Goal: Task Accomplishment & Management: Manage account settings

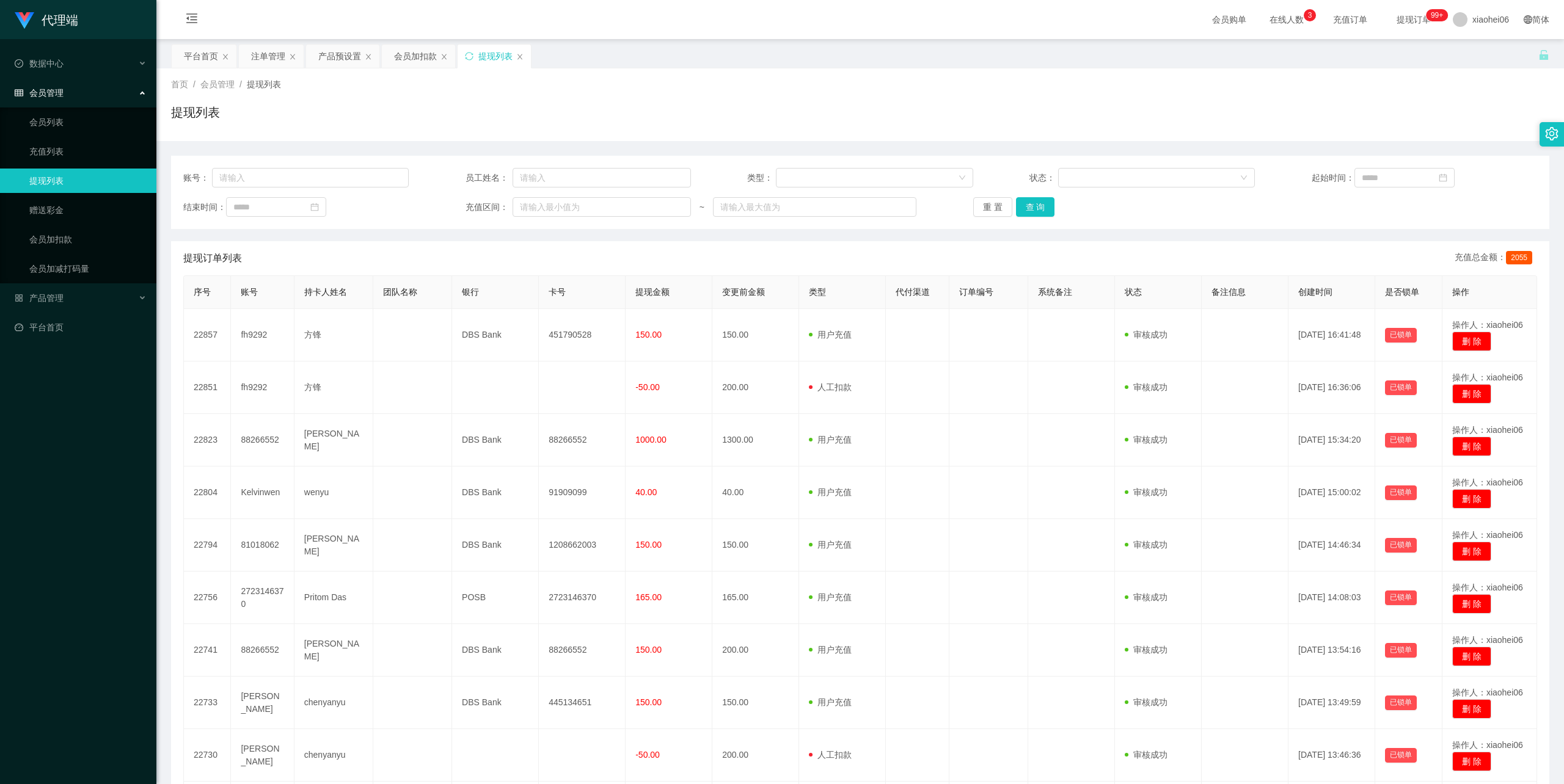
click at [605, 106] on div "提现列表" at bounding box center [861, 117] width 1378 height 28
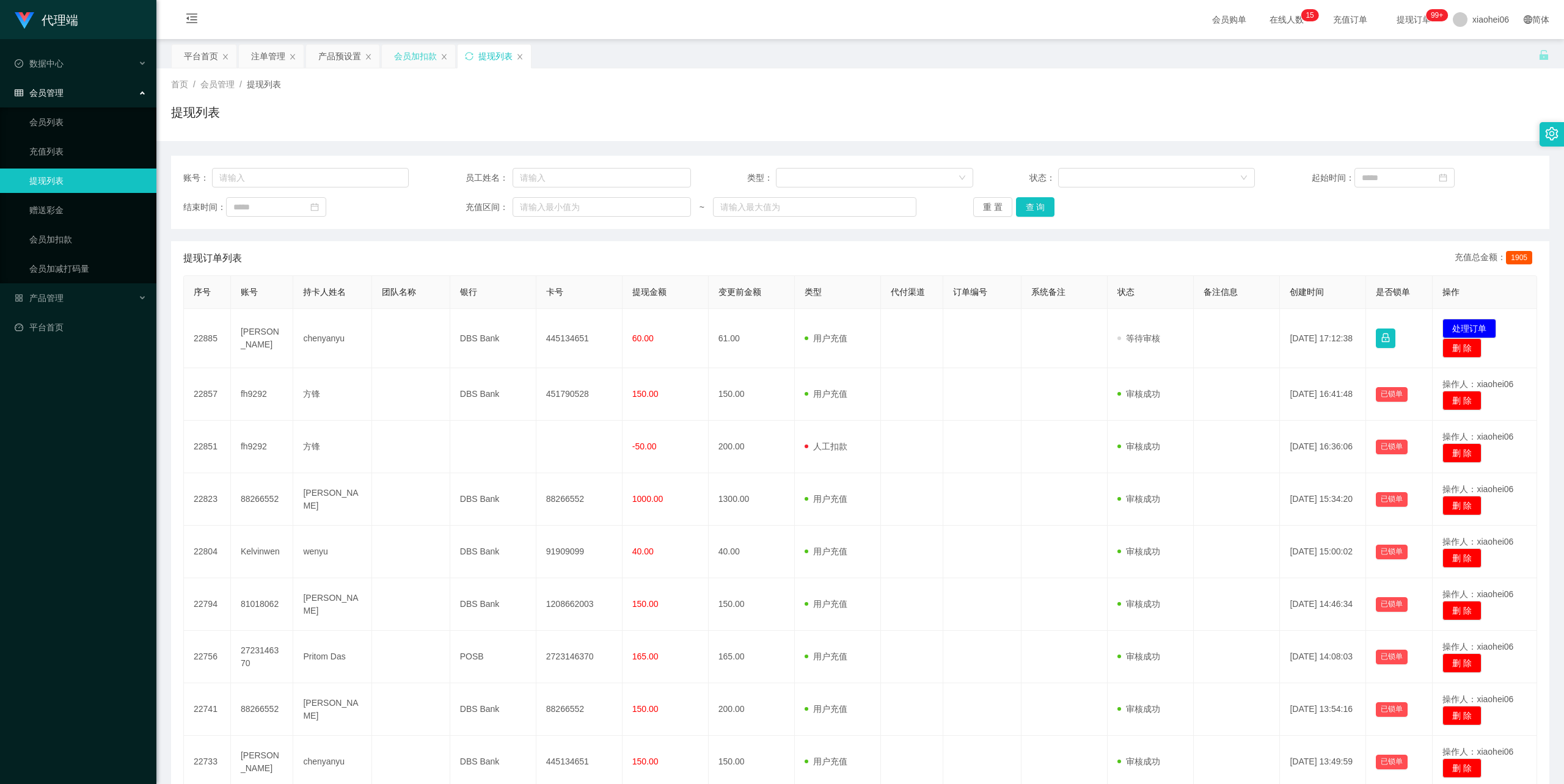
click at [420, 57] on div "会员加扣款" at bounding box center [415, 56] width 43 height 23
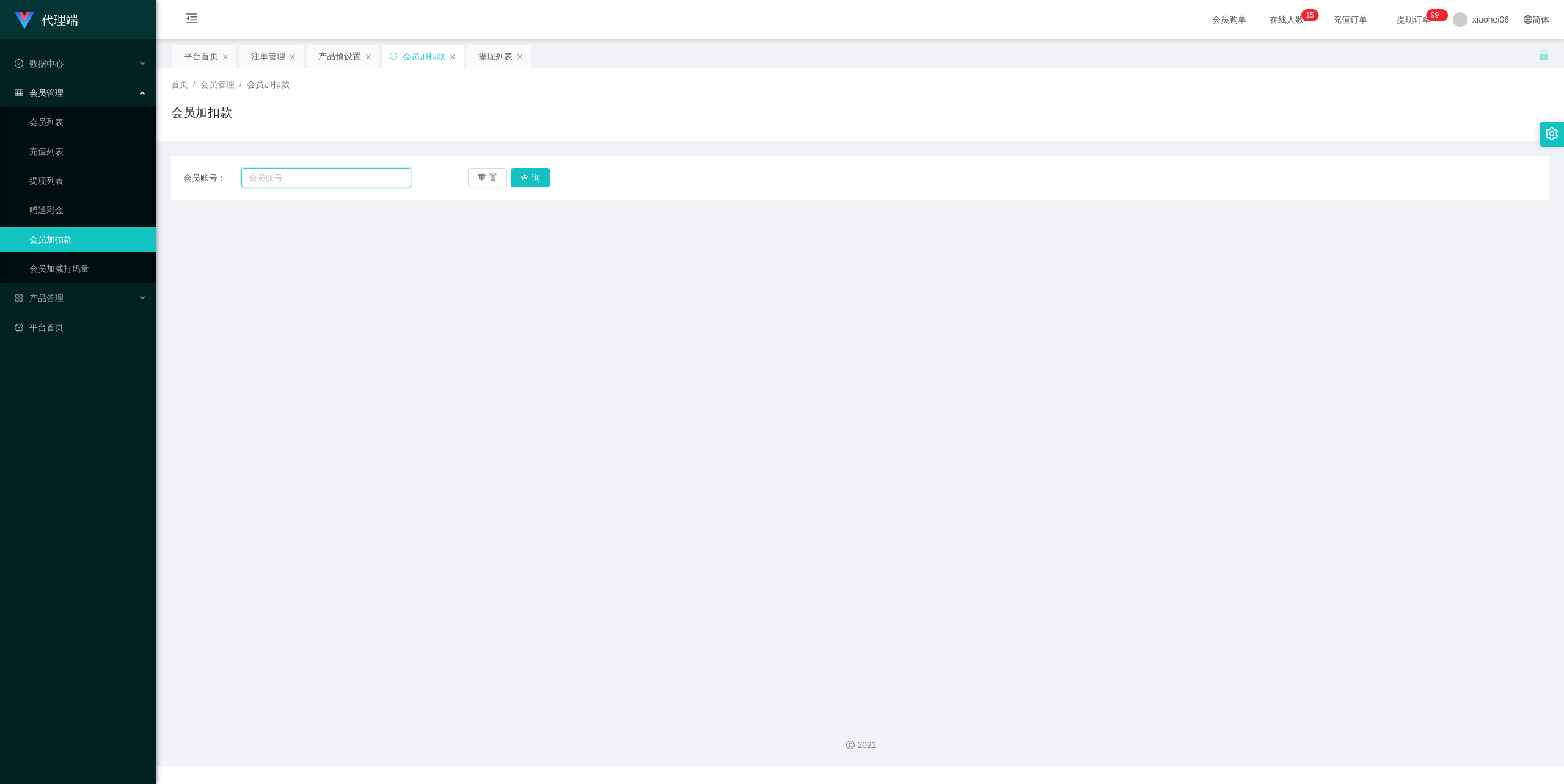
click at [344, 181] on input "text" at bounding box center [326, 177] width 170 height 19
paste input "2723146370"
type input "2723146370"
click at [531, 181] on button "查 询" at bounding box center [530, 177] width 39 height 19
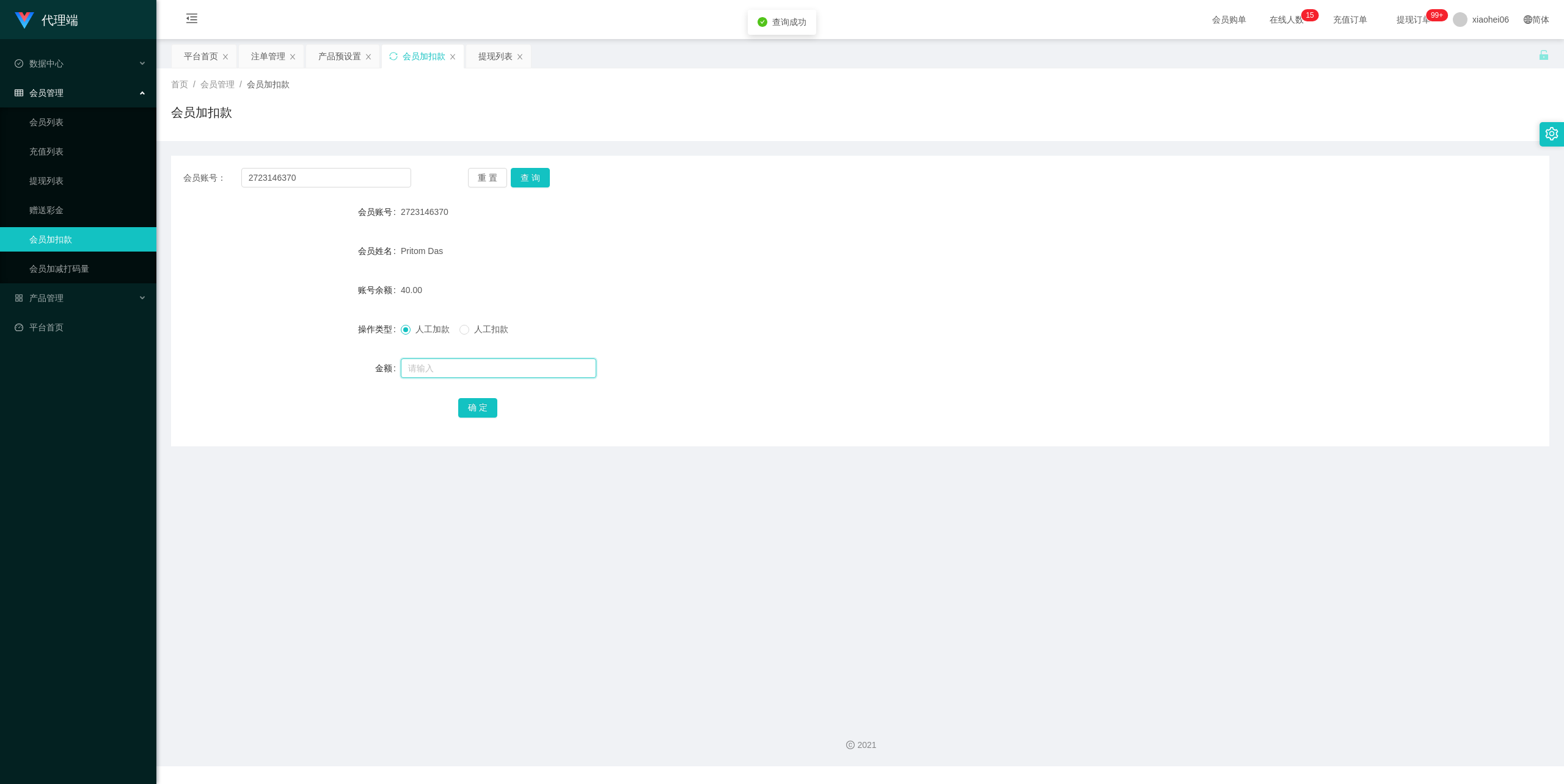
click at [469, 366] on input "text" at bounding box center [499, 367] width 196 height 19
type input "40"
drag, startPoint x: 486, startPoint y: 407, endPoint x: 492, endPoint y: 387, distance: 20.9
click at [485, 408] on button "确 定" at bounding box center [477, 407] width 39 height 19
drag, startPoint x: 778, startPoint y: 262, endPoint x: 727, endPoint y: 213, distance: 70.7
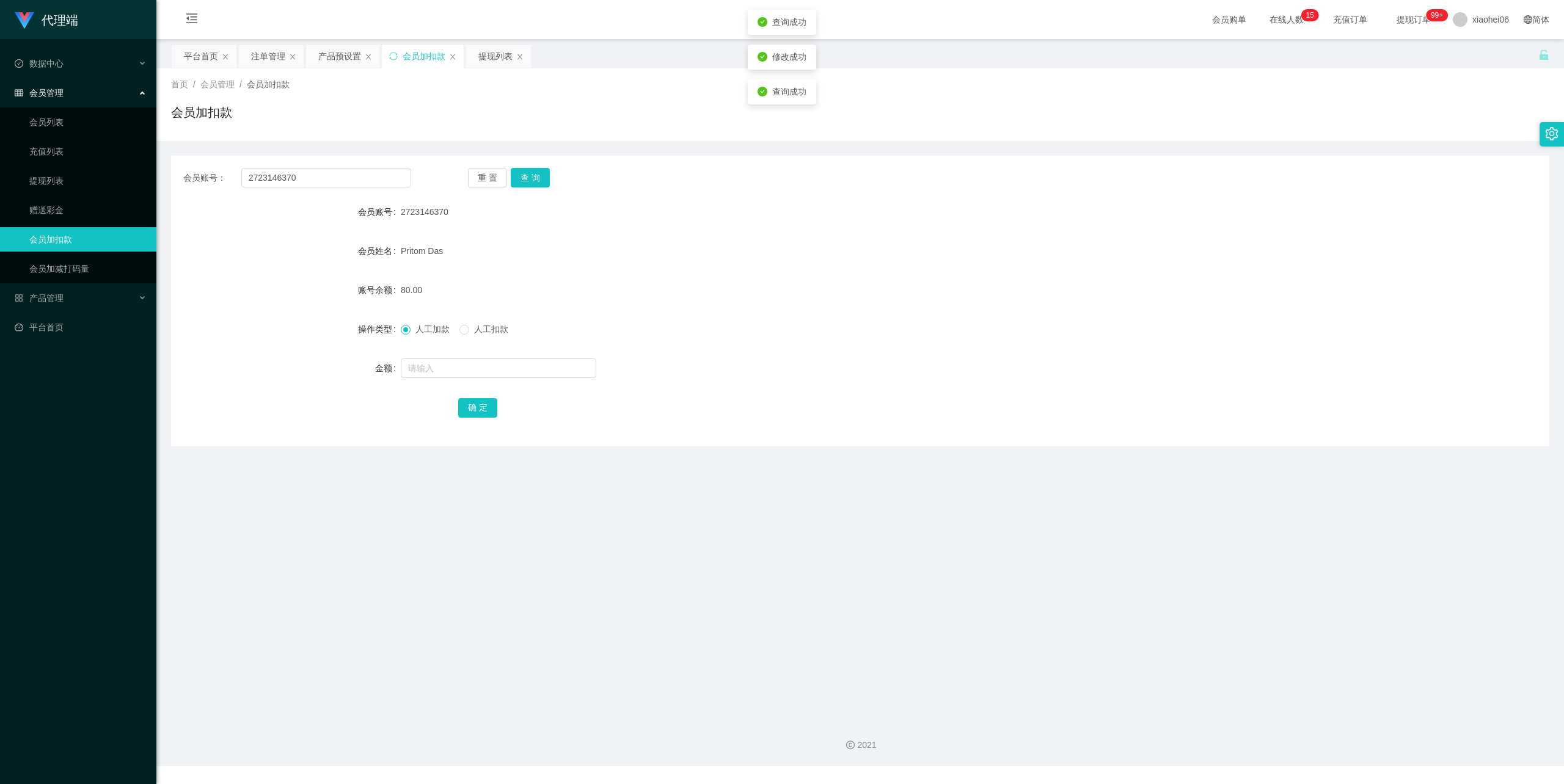
click at [780, 259] on div "Pritom Das" at bounding box center [803, 251] width 804 height 24
click at [505, 53] on div "提现列表" at bounding box center [496, 56] width 34 height 23
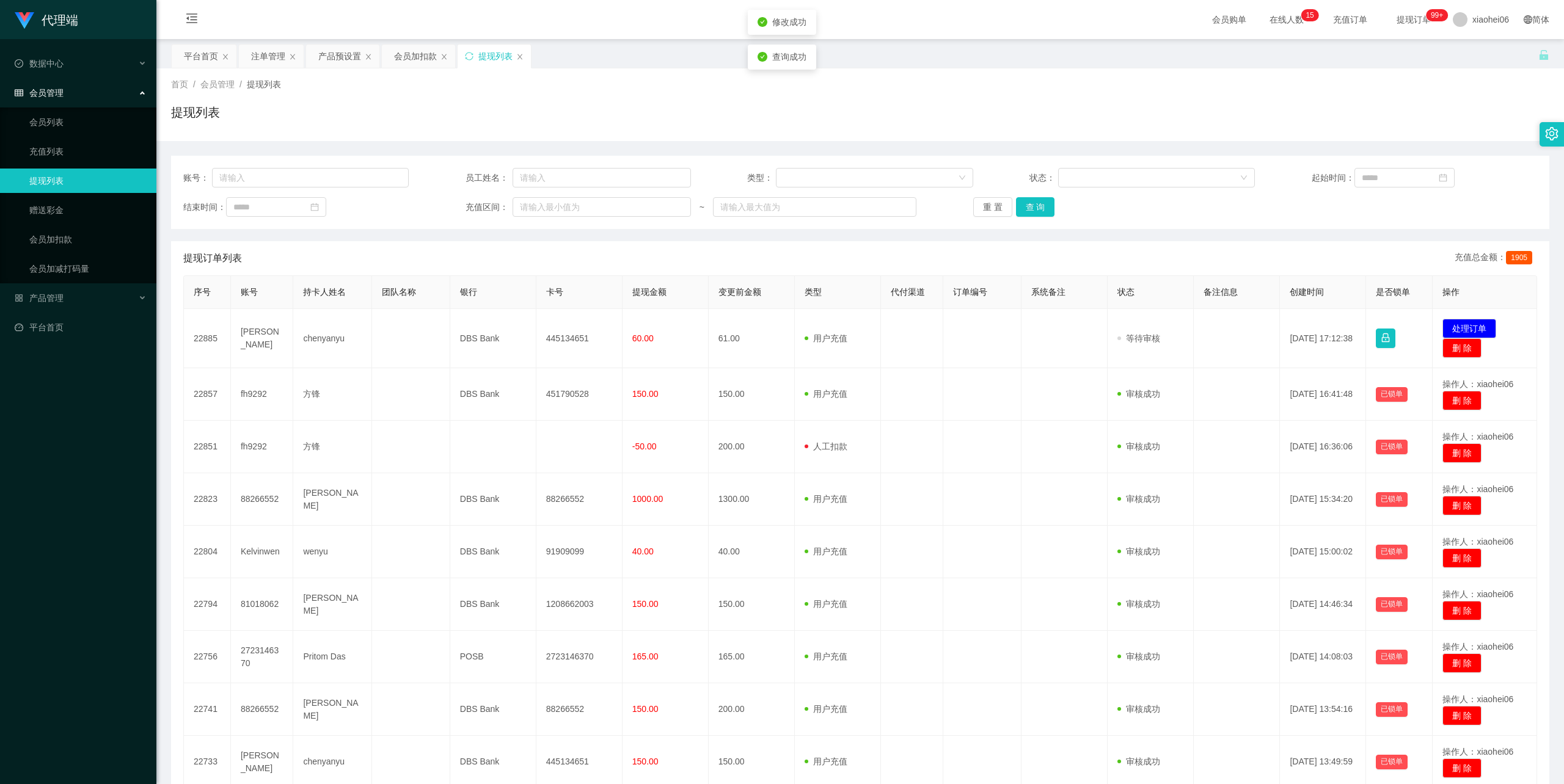
click at [648, 128] on div "提现列表" at bounding box center [861, 117] width 1378 height 28
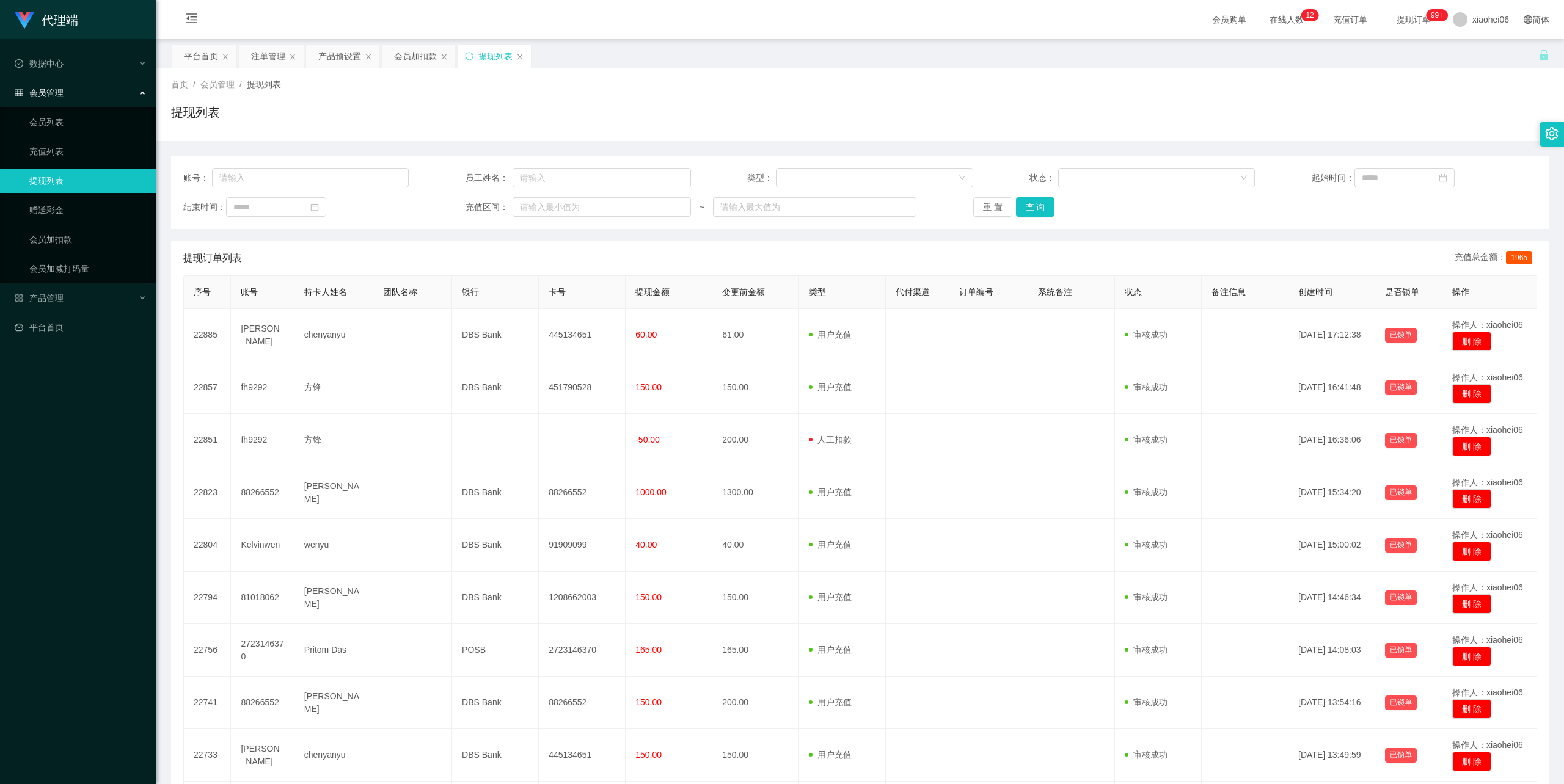
click at [629, 125] on div "提现列表" at bounding box center [861, 117] width 1378 height 28
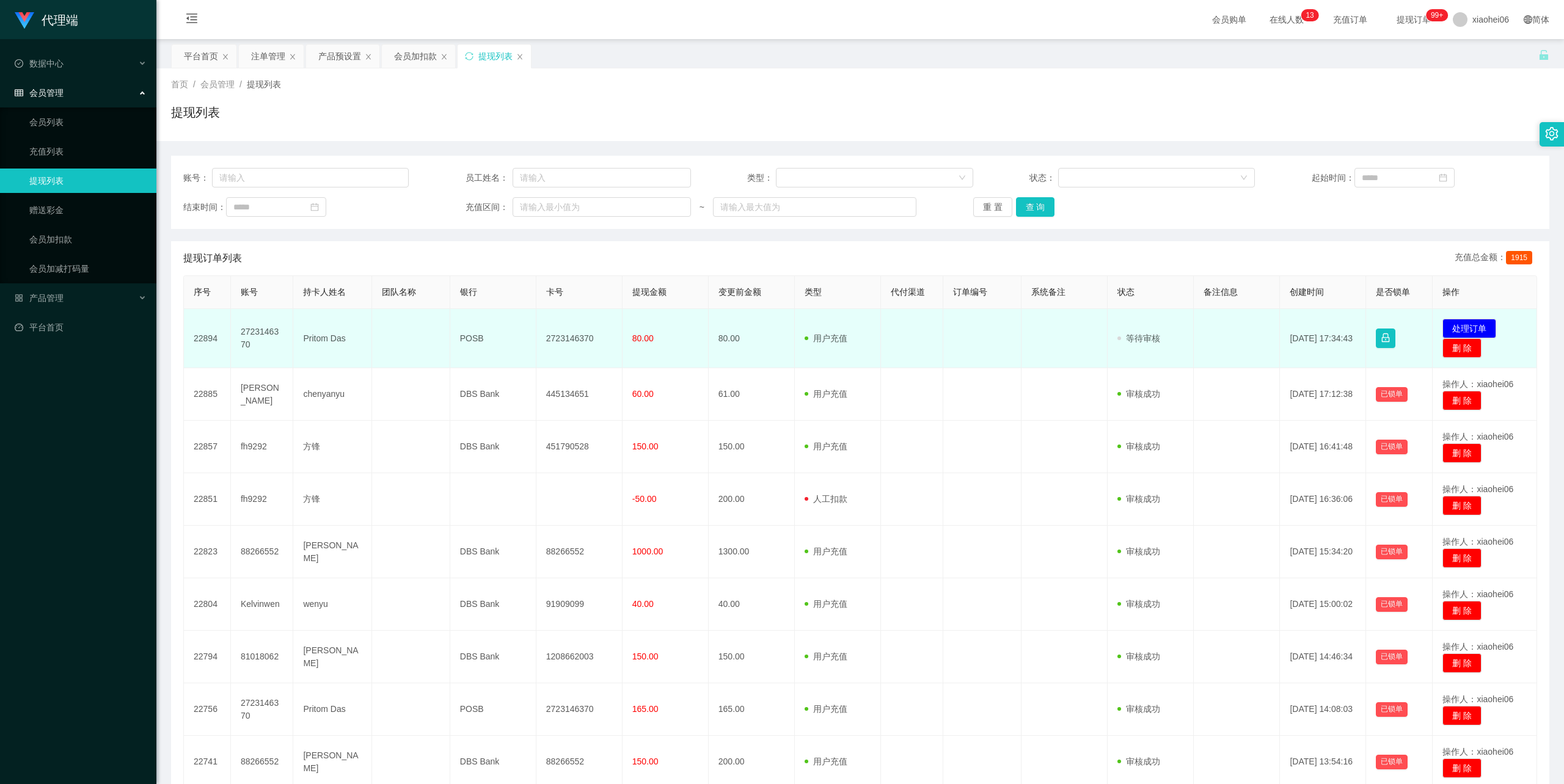
click at [331, 331] on td "Pritom Das" at bounding box center [332, 338] width 78 height 59
drag, startPoint x: 331, startPoint y: 331, endPoint x: 331, endPoint y: 338, distance: 7.0
click at [331, 331] on td "Pritom Das" at bounding box center [332, 338] width 78 height 59
click at [320, 335] on td "Pritom Das" at bounding box center [332, 338] width 78 height 59
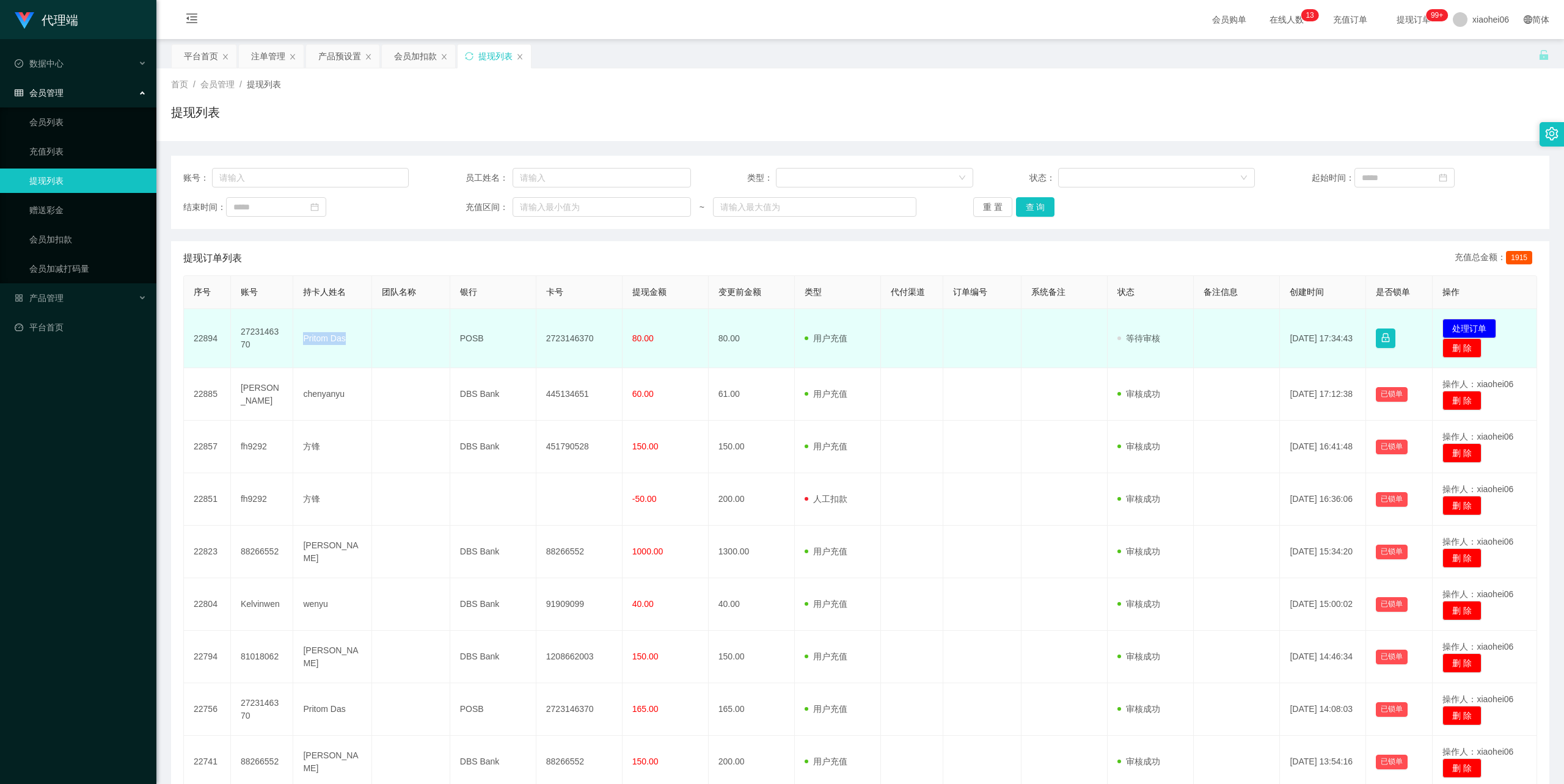
click at [320, 335] on td "Pritom Das" at bounding box center [332, 338] width 78 height 59
copy td "Pritom Das"
click at [477, 335] on td "POSB" at bounding box center [493, 338] width 86 height 59
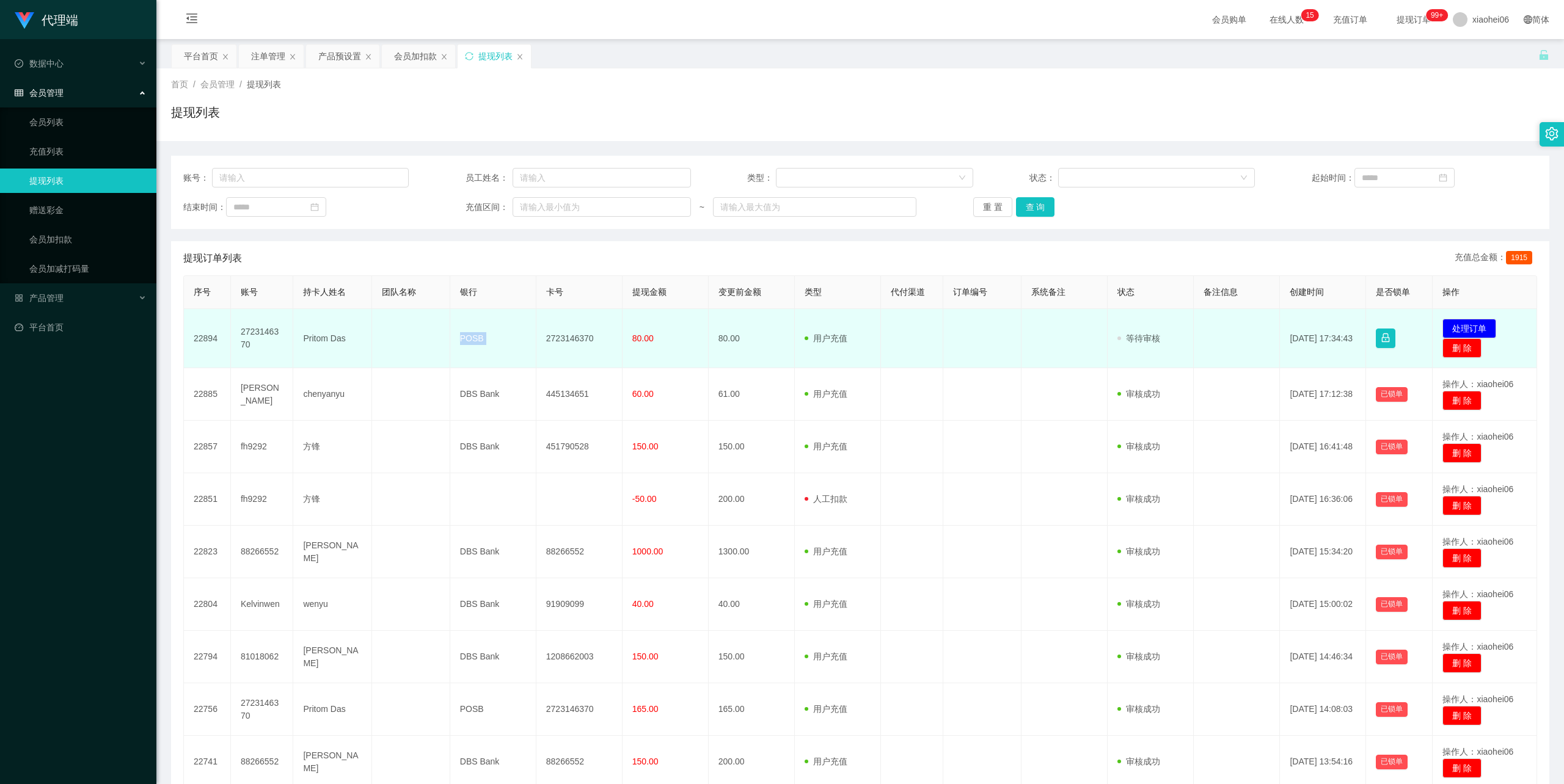
copy td "POSB"
click at [563, 335] on td "2723146370" at bounding box center [579, 338] width 86 height 59
copy td "2723146370"
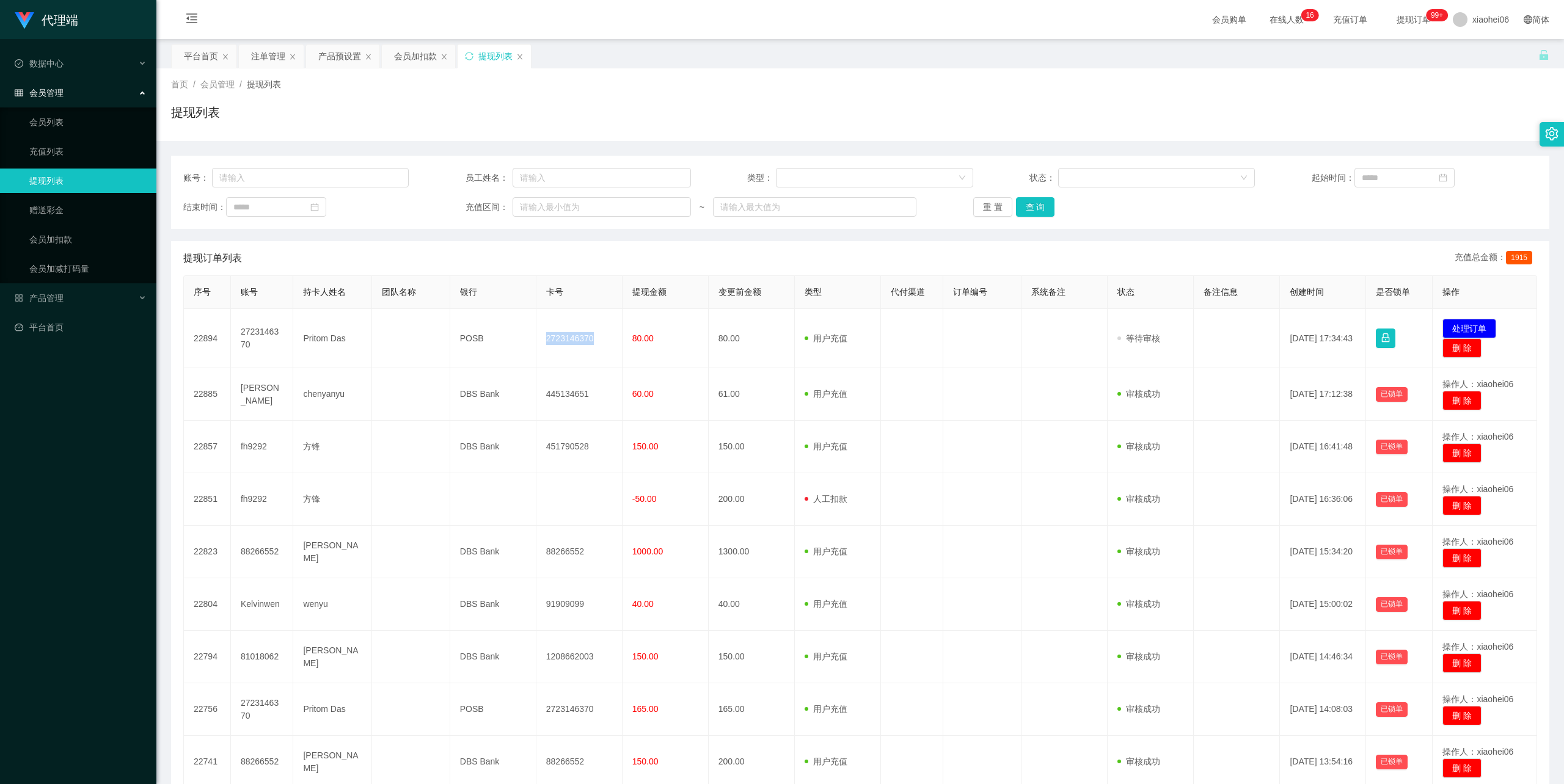
click at [777, 135] on div "首页 / 会员管理 / 提现列表 / 提现列表" at bounding box center [860, 104] width 1408 height 73
click at [418, 50] on div "会员加扣款" at bounding box center [415, 56] width 43 height 23
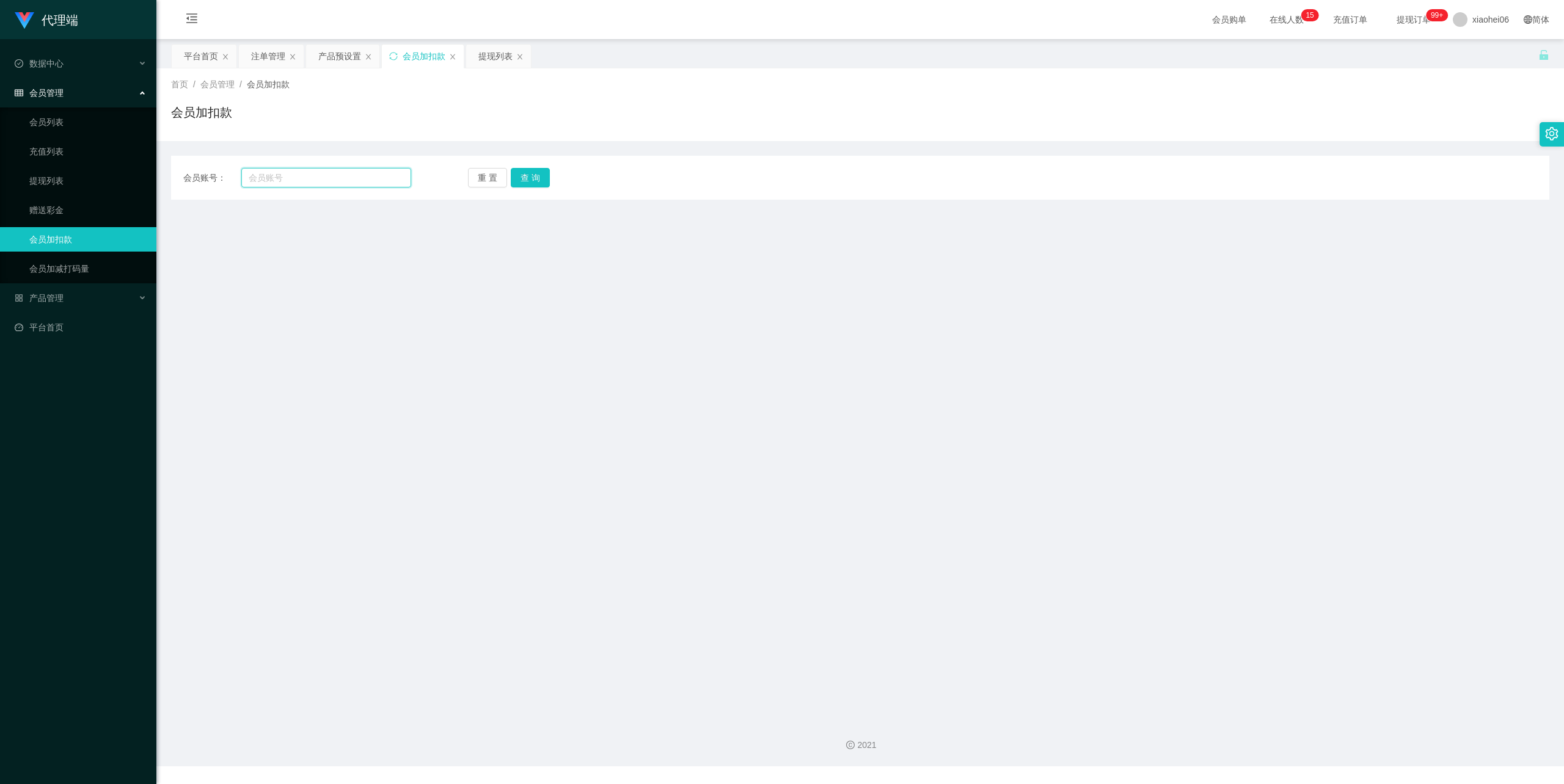
click at [287, 168] on input "text" at bounding box center [326, 177] width 170 height 19
paste input "88266552"
type input "88266552"
click at [533, 172] on button "查 询" at bounding box center [530, 177] width 39 height 19
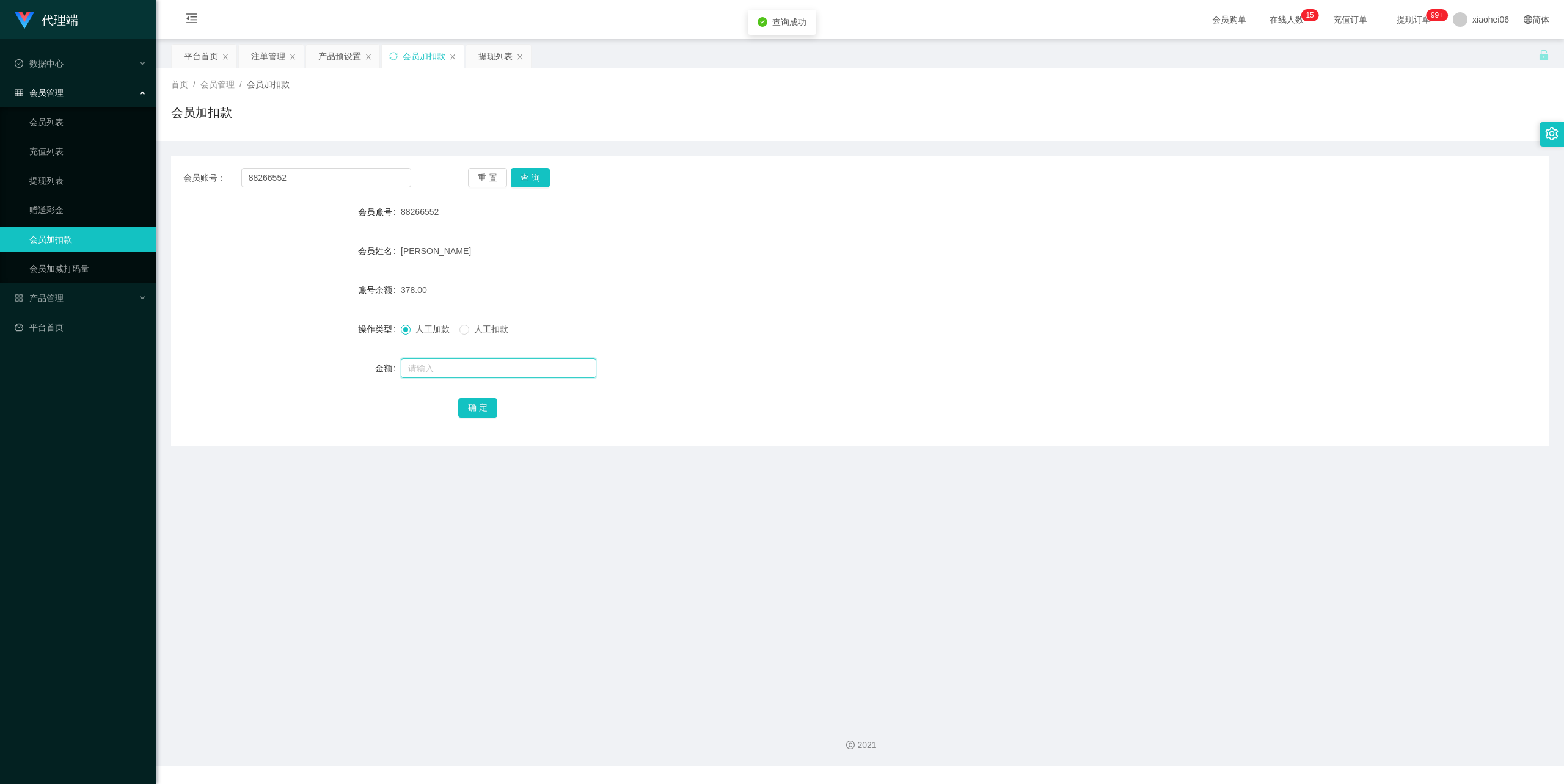
click at [424, 364] on input "text" at bounding box center [499, 367] width 196 height 19
type input "40"
click at [484, 405] on button "确 定" at bounding box center [477, 407] width 39 height 19
drag, startPoint x: 1054, startPoint y: 281, endPoint x: 1072, endPoint y: 262, distance: 26.2
click at [1062, 271] on form "会员账号 88266552 会员姓名 PHANG KEAN HONG 账号余额 418.00 操作类型 人工加款 人工扣款 金额 确 定" at bounding box center [861, 309] width 1378 height 220
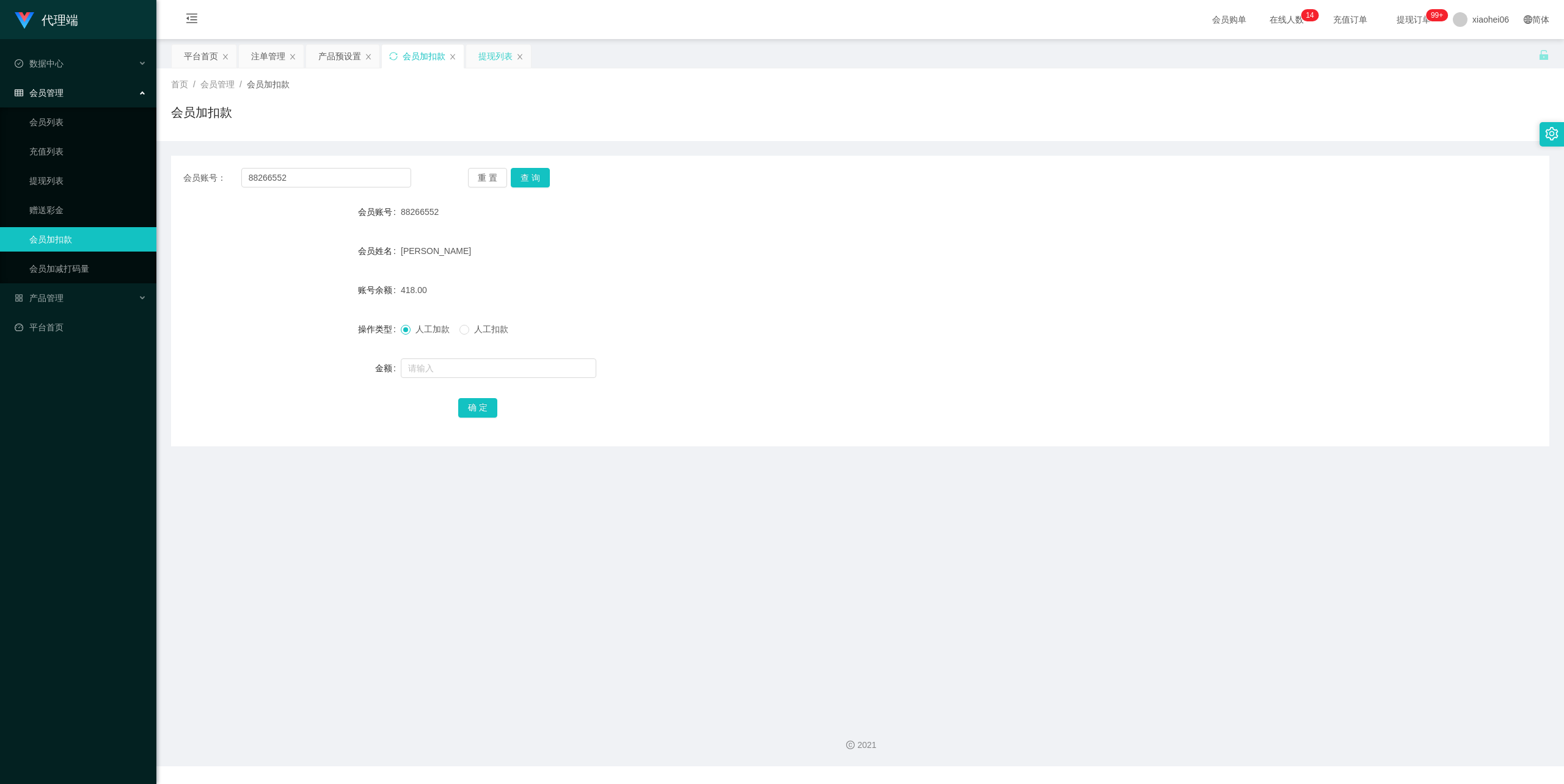
click at [484, 55] on div "提现列表" at bounding box center [496, 56] width 34 height 23
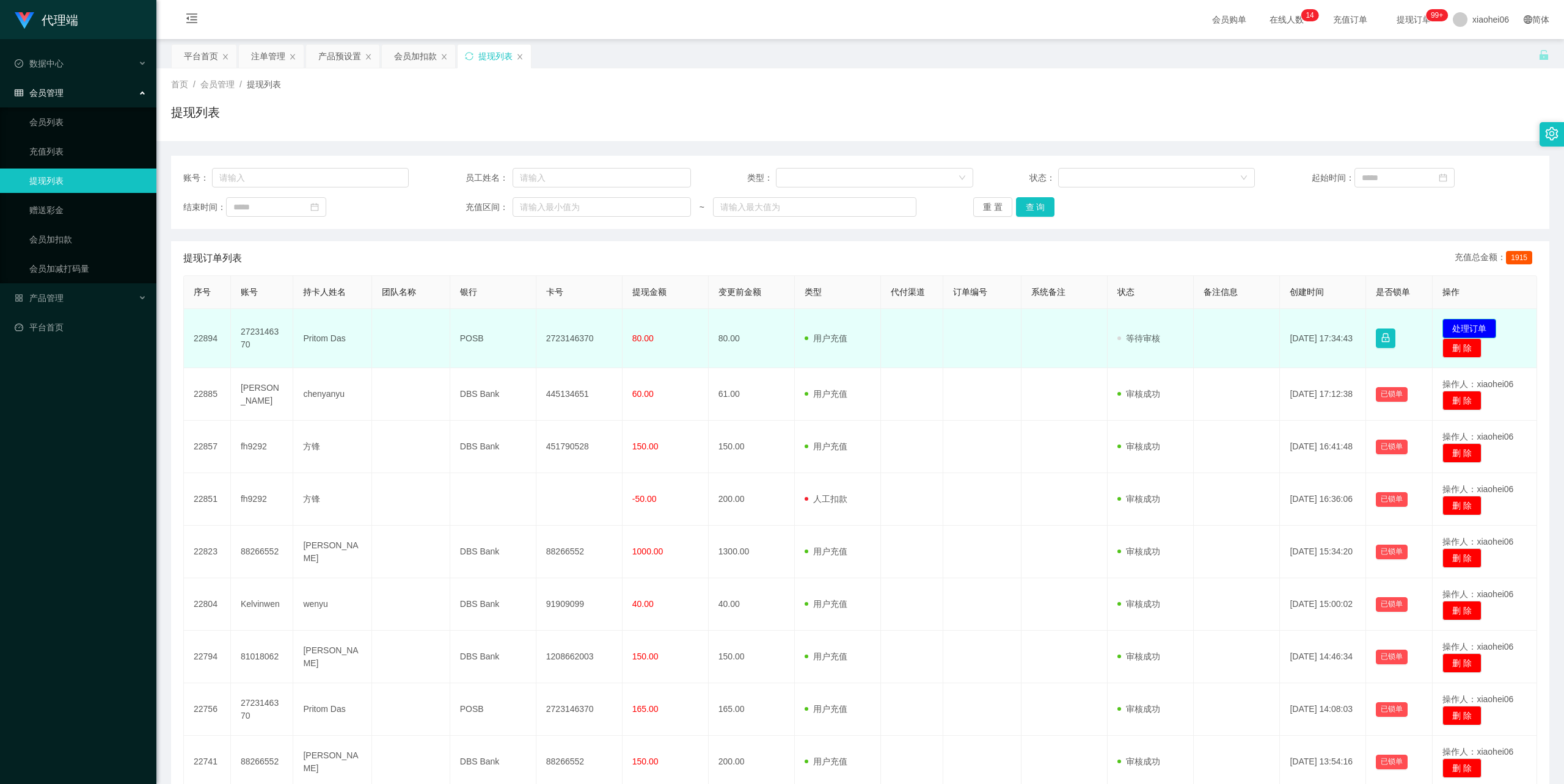
click at [1474, 325] on button "处理订单" at bounding box center [1469, 328] width 54 height 19
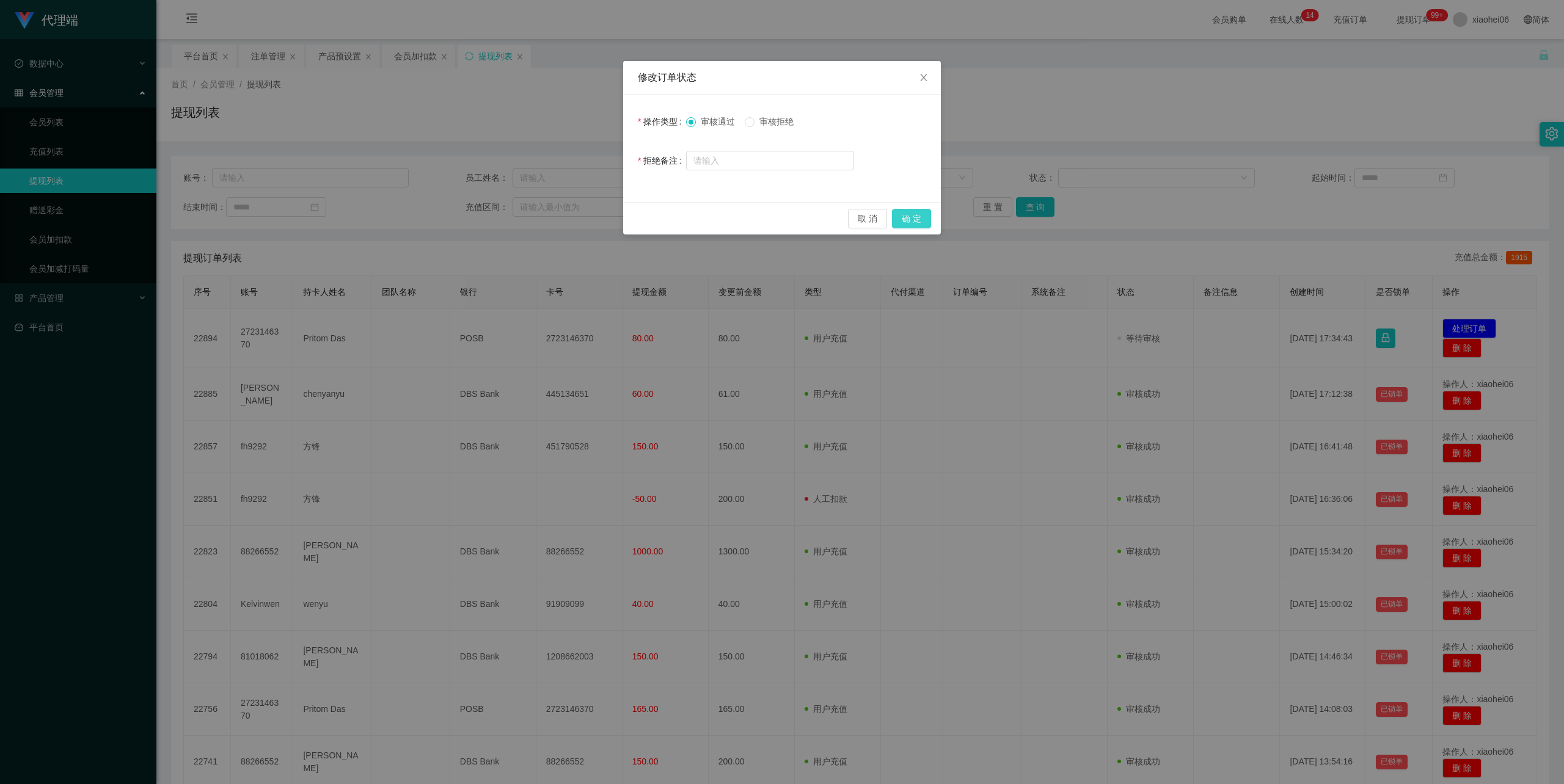
click at [905, 211] on button "确 定" at bounding box center [911, 218] width 39 height 19
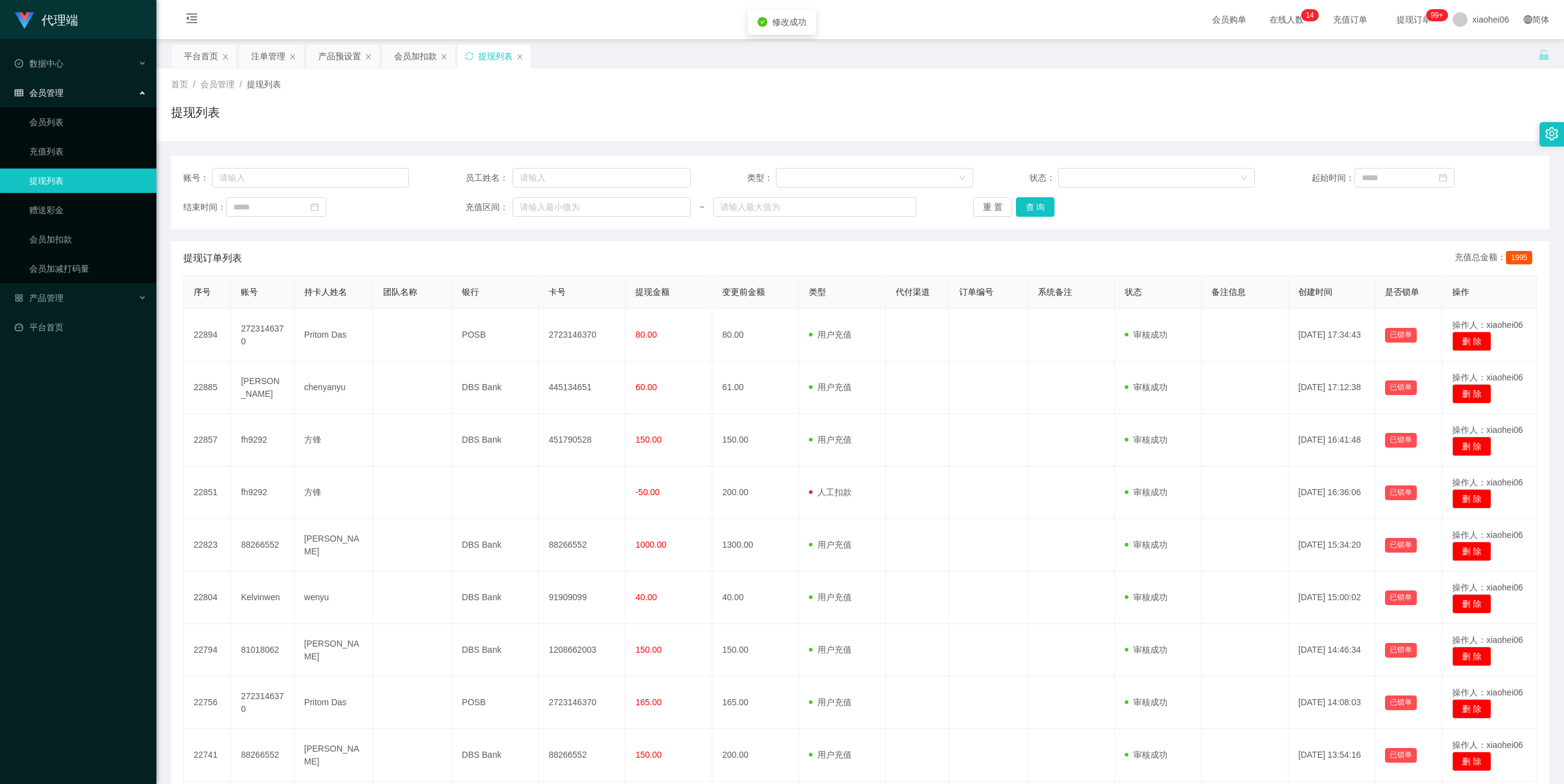
drag, startPoint x: 1312, startPoint y: 79, endPoint x: 1413, endPoint y: 36, distance: 109.8
click at [1316, 78] on div "代理端 数据中心 会员管理 会员列表 充值列表 提现列表 赠送彩金 会员加扣款 会员加减打码量 产品管理 平台首页 保存配置 重置配置 整体风格设置 主题色 …" at bounding box center [782, 392] width 1564 height 784
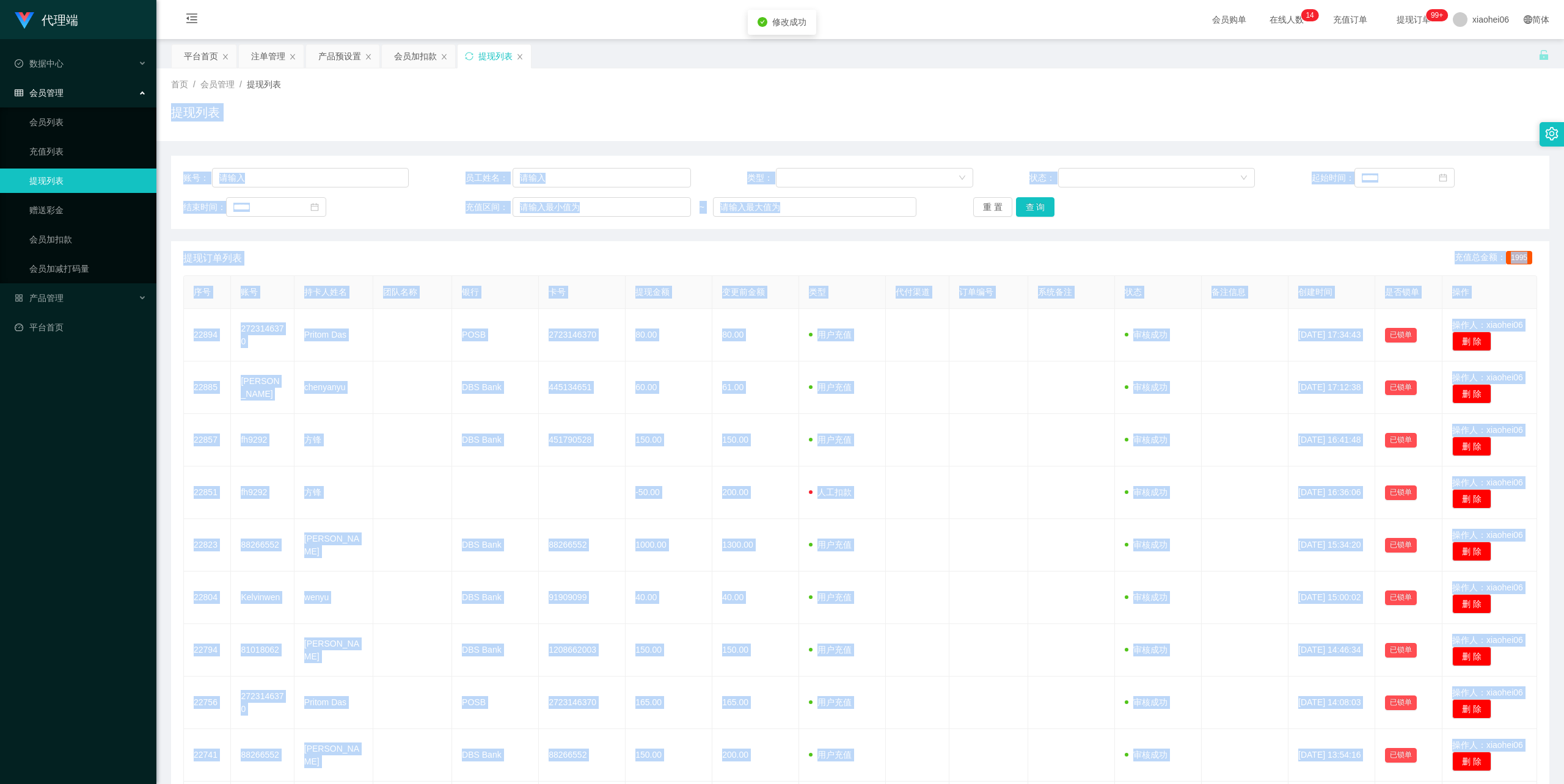
click at [1368, 114] on div "提现列表" at bounding box center [861, 117] width 1378 height 28
click at [1303, 103] on div "提现列表" at bounding box center [861, 117] width 1378 height 28
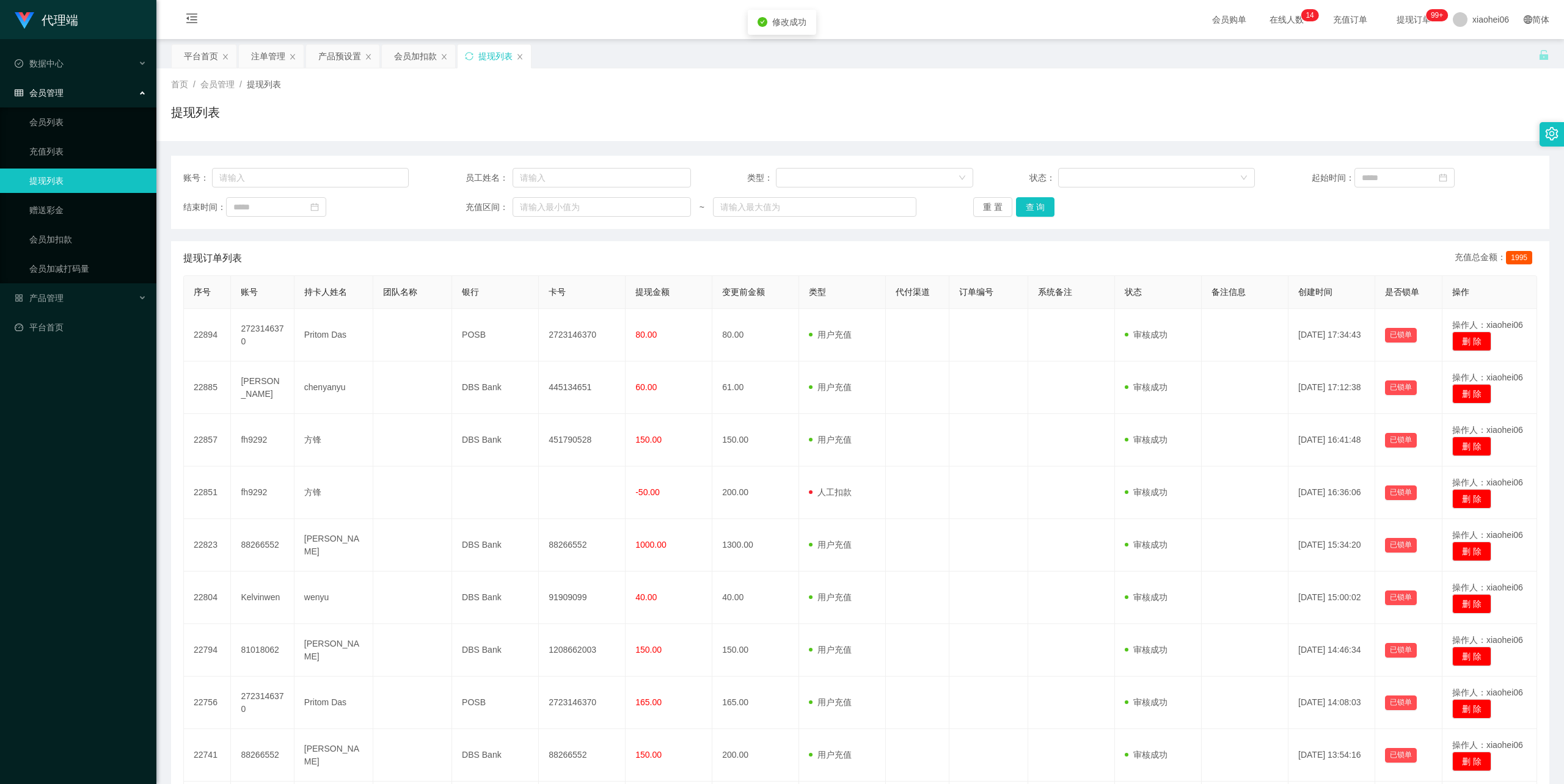
click at [1275, 114] on div "提现列表" at bounding box center [861, 117] width 1378 height 28
click at [422, 54] on div "会员加扣款" at bounding box center [415, 56] width 43 height 23
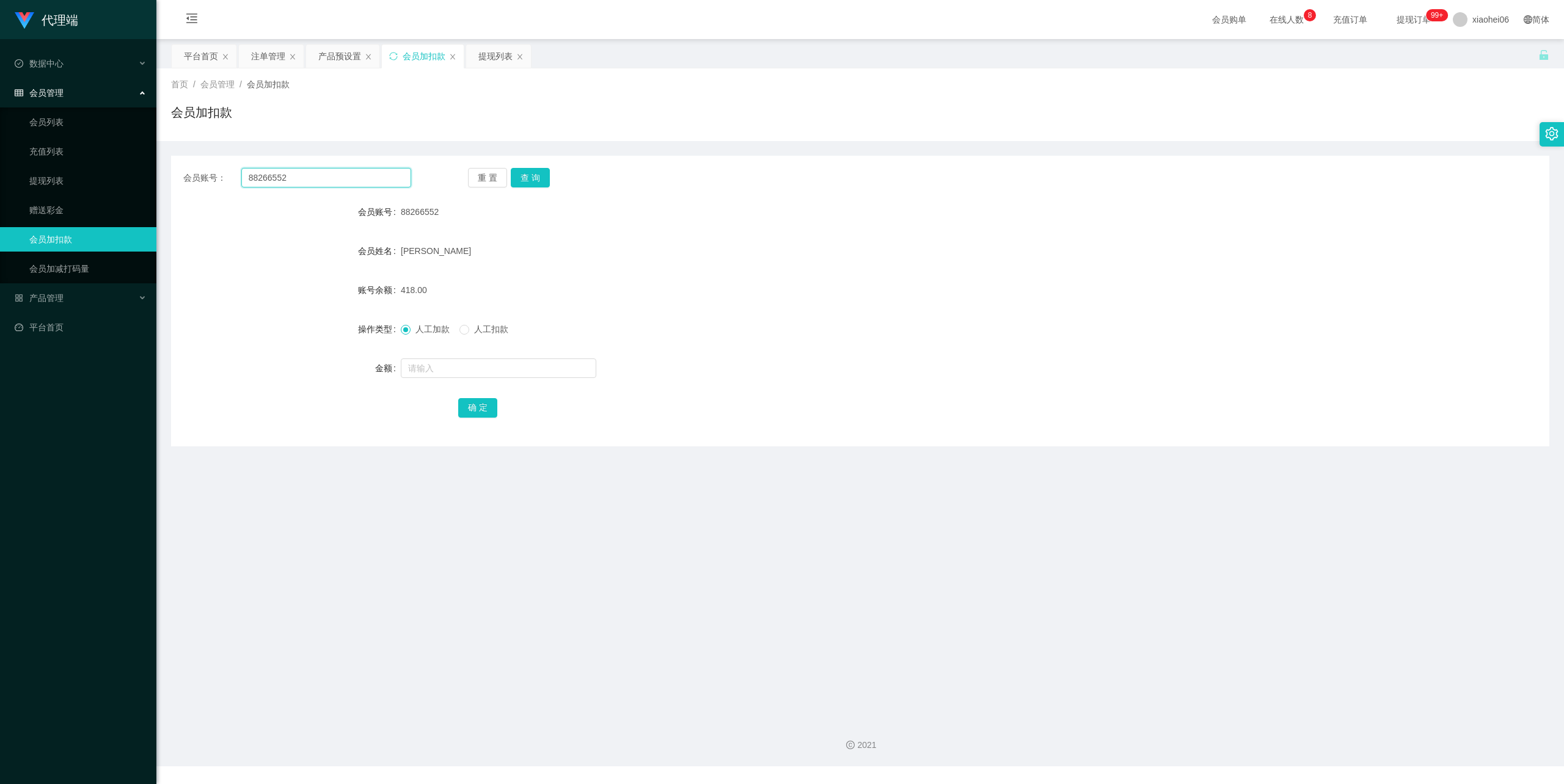
click at [330, 176] on input "88266552" at bounding box center [326, 177] width 170 height 19
drag, startPoint x: 142, startPoint y: 175, endPoint x: 93, endPoint y: 175, distance: 49.0
click at [93, 175] on section "代理端 数据中心 会员管理 会员列表 充值列表 提现列表 赠送彩金 会员加扣款 会员加减打码量 产品管理 平台首页 保存配置 重置配置 整体风格设置 主题色 …" at bounding box center [782, 383] width 1564 height 766
paste input "Joseph123"
type input "Joseph123"
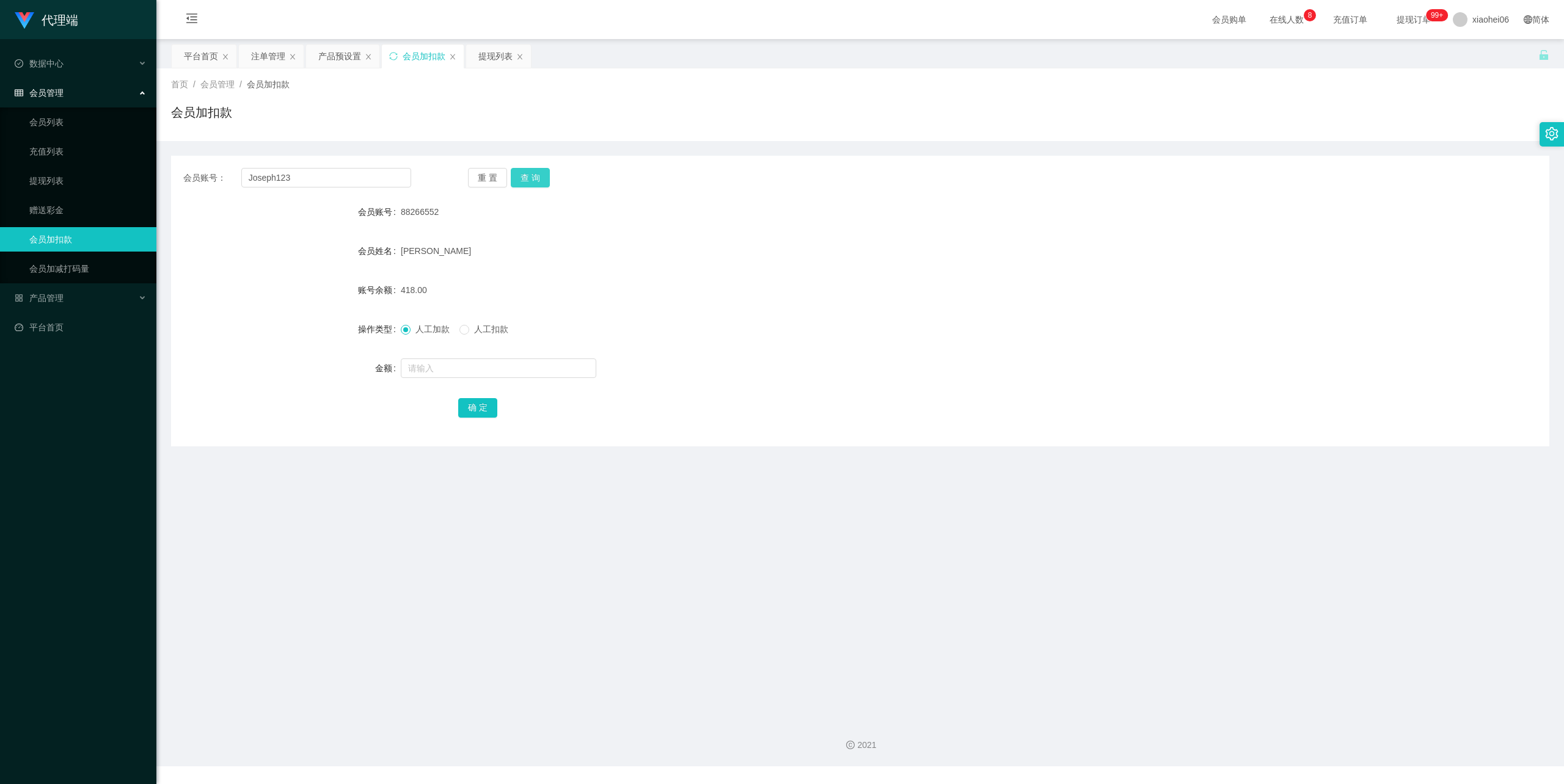
click at [533, 173] on button "查 询" at bounding box center [530, 177] width 39 height 19
click at [467, 362] on input "text" at bounding box center [499, 367] width 196 height 19
type input "100"
click at [477, 399] on button "确 定" at bounding box center [477, 407] width 39 height 19
click at [1090, 254] on div "会员姓名" at bounding box center [861, 251] width 1378 height 24
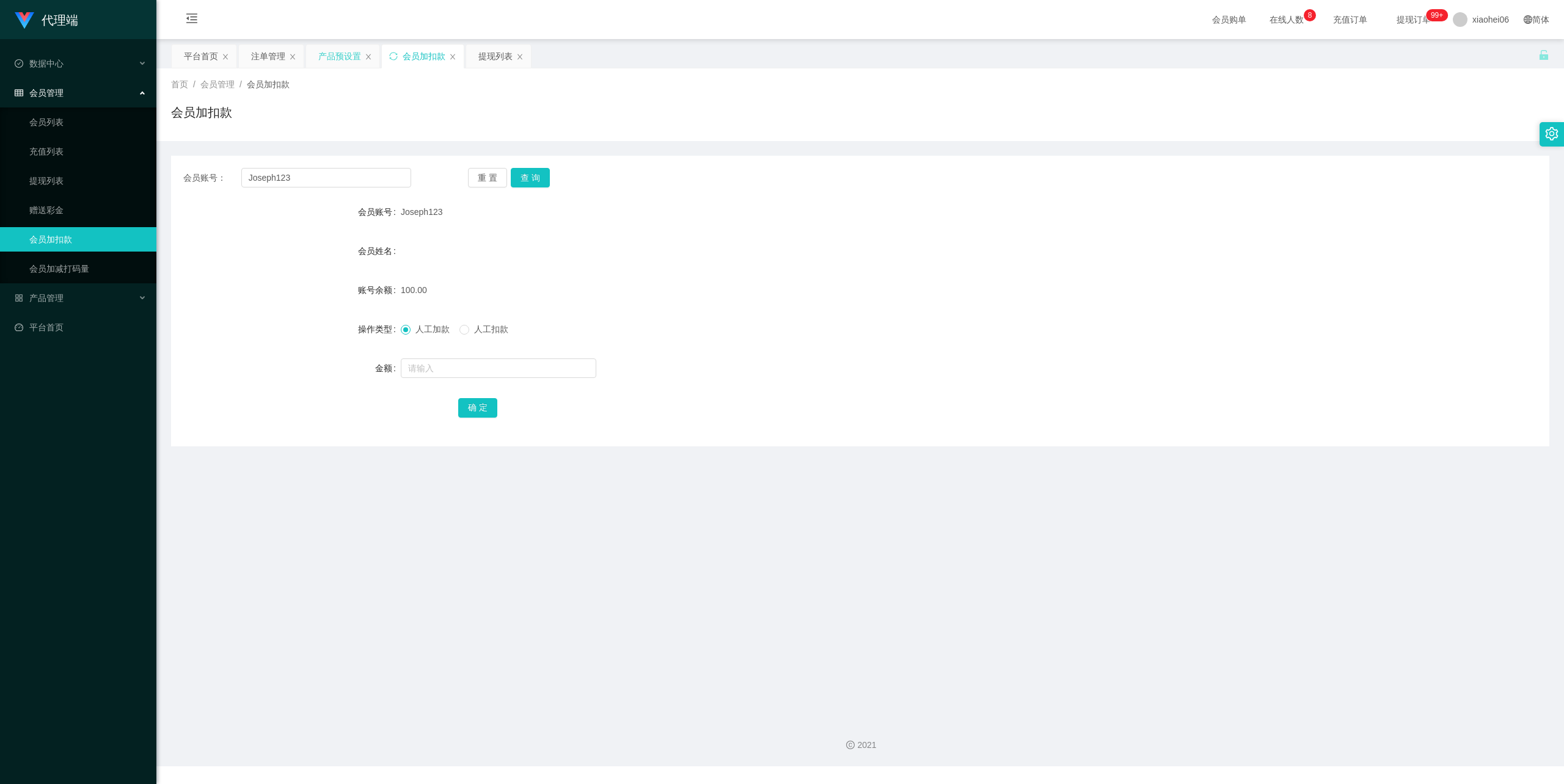
click at [337, 51] on div "产品预设置" at bounding box center [340, 56] width 43 height 23
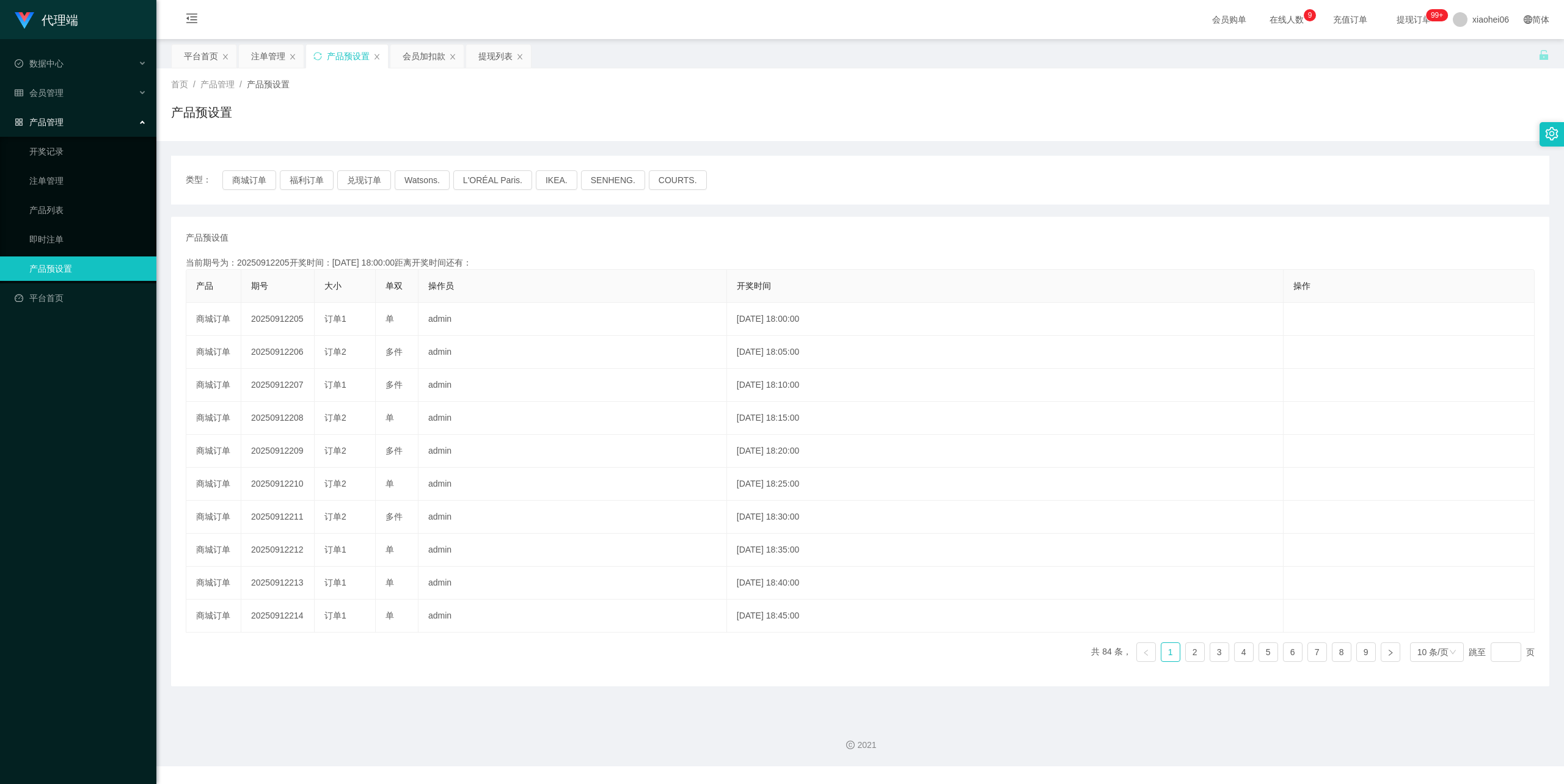
click at [540, 117] on div "产品预设置" at bounding box center [861, 117] width 1378 height 28
click at [271, 56] on div "注单管理" at bounding box center [268, 56] width 34 height 23
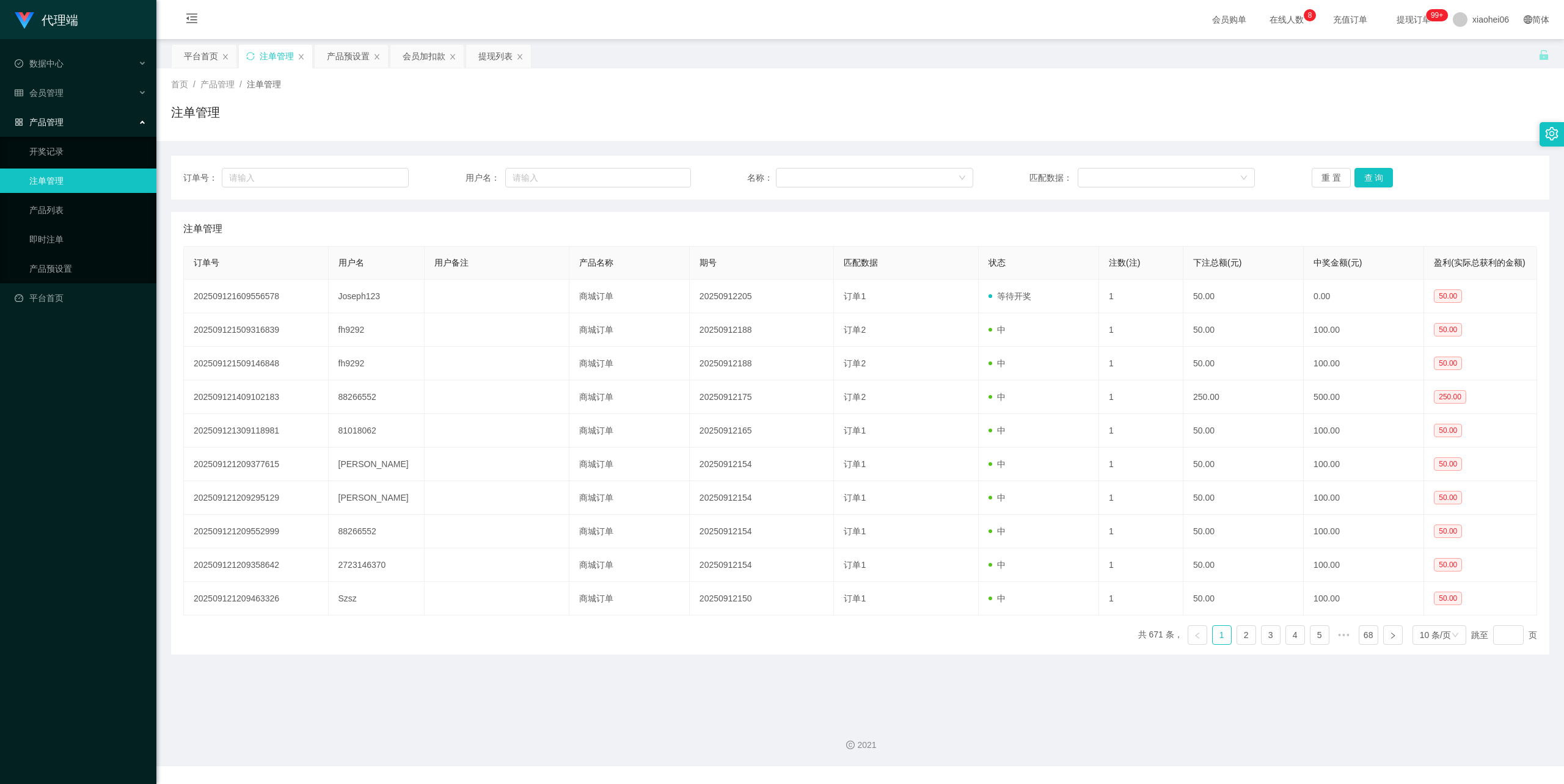
click at [597, 129] on div "注单管理" at bounding box center [861, 117] width 1378 height 28
click at [494, 51] on div "提现列表" at bounding box center [496, 56] width 34 height 23
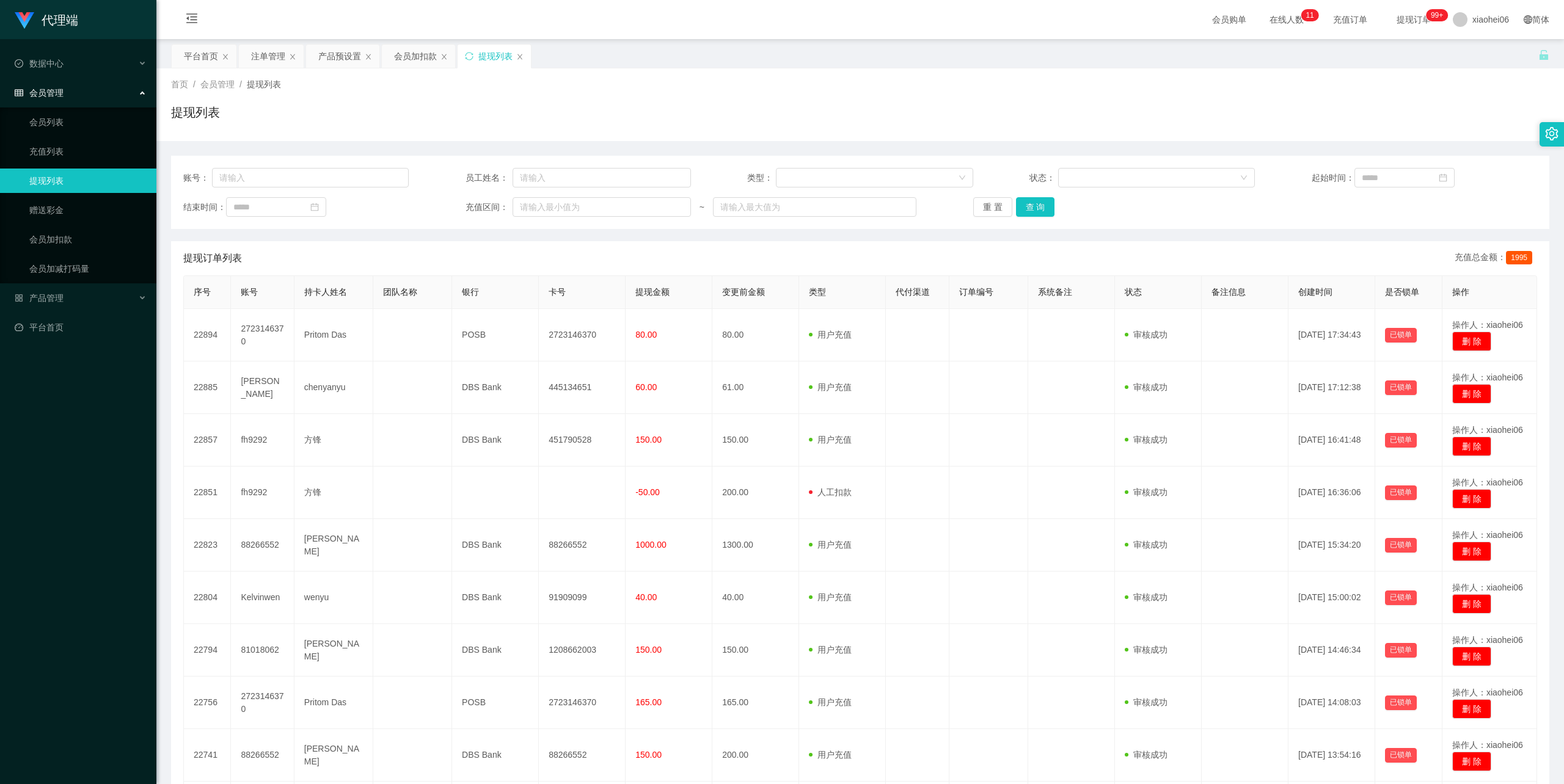
click at [739, 110] on div "提现列表" at bounding box center [861, 117] width 1378 height 28
click at [735, 111] on div "提现列表" at bounding box center [861, 117] width 1378 height 28
click at [679, 83] on div "首页 / 会员管理 / 提现列表 /" at bounding box center [861, 85] width 1378 height 13
click at [718, 119] on div "提现列表" at bounding box center [861, 117] width 1378 height 28
click at [953, 98] on div "首页 / 会员管理 / 提现列表 / 提现列表" at bounding box center [861, 104] width 1378 height 53
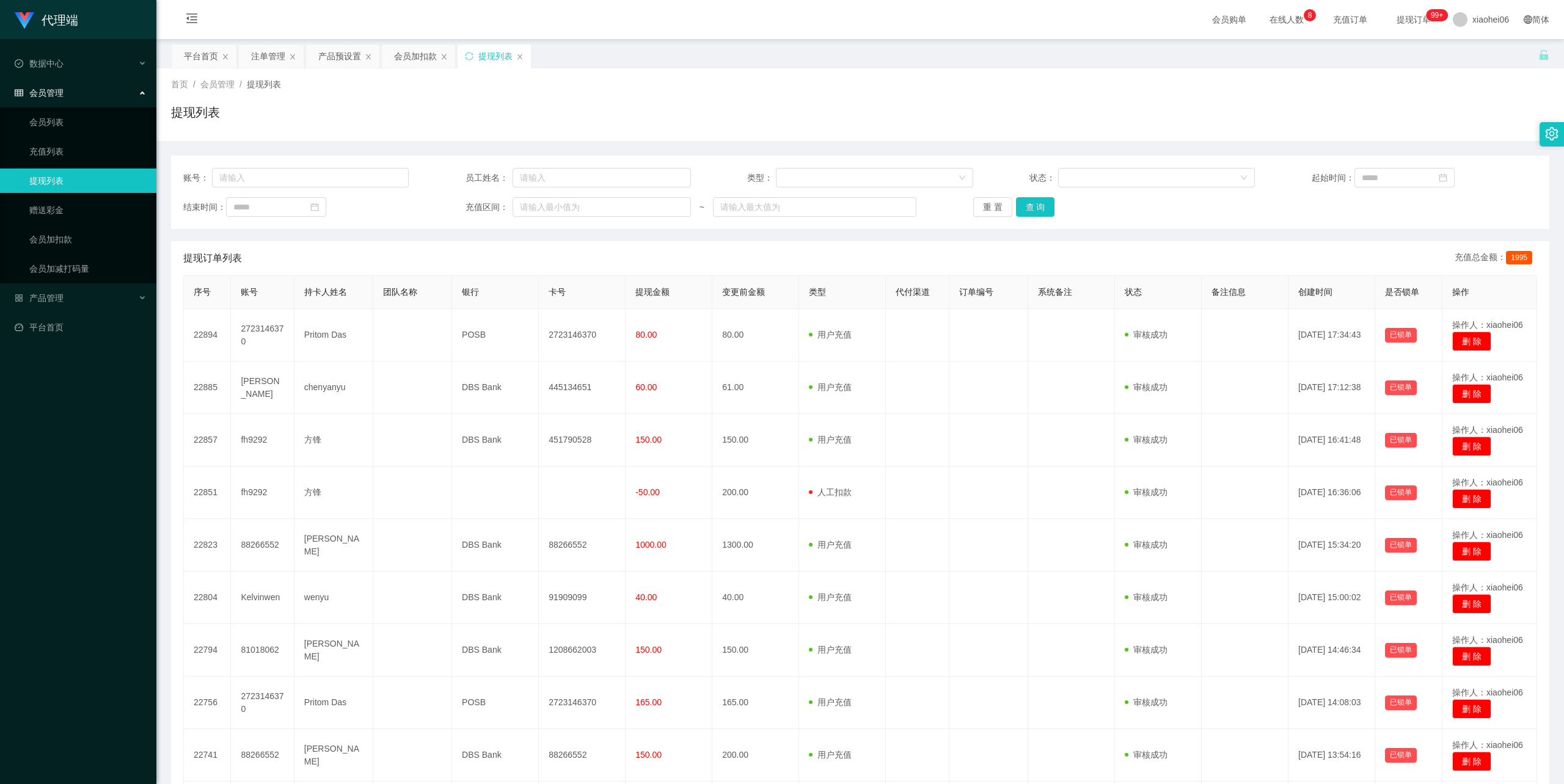
click at [752, 131] on div "提现列表" at bounding box center [861, 117] width 1378 height 28
click at [909, 128] on div "提现列表" at bounding box center [861, 117] width 1378 height 28
click at [698, 240] on div "账号： 员工姓名： 类型： 状态： 起始时间： 结束时间： 充值区间： ~ 重 置 查 询 提现订单列表 充值总金额： 1995 序号 账号 持卡人姓名 团队…" at bounding box center [861, 514] width 1378 height 717
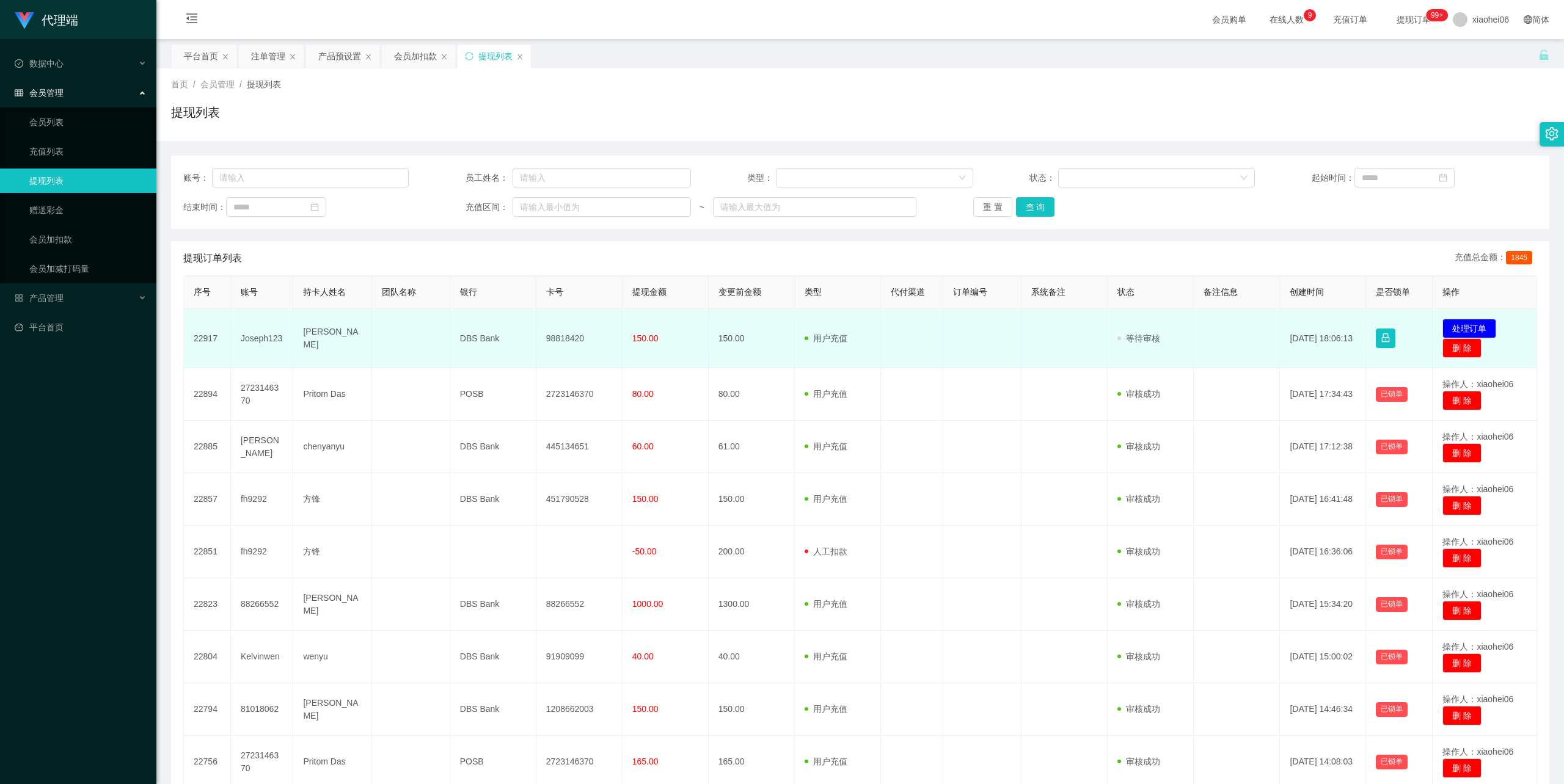
click at [573, 338] on td "98818420" at bounding box center [579, 338] width 86 height 59
drag, startPoint x: 573, startPoint y: 338, endPoint x: 553, endPoint y: 366, distance: 34.4
click at [573, 338] on td "98818420" at bounding box center [579, 338] width 86 height 59
copy td "98818420"
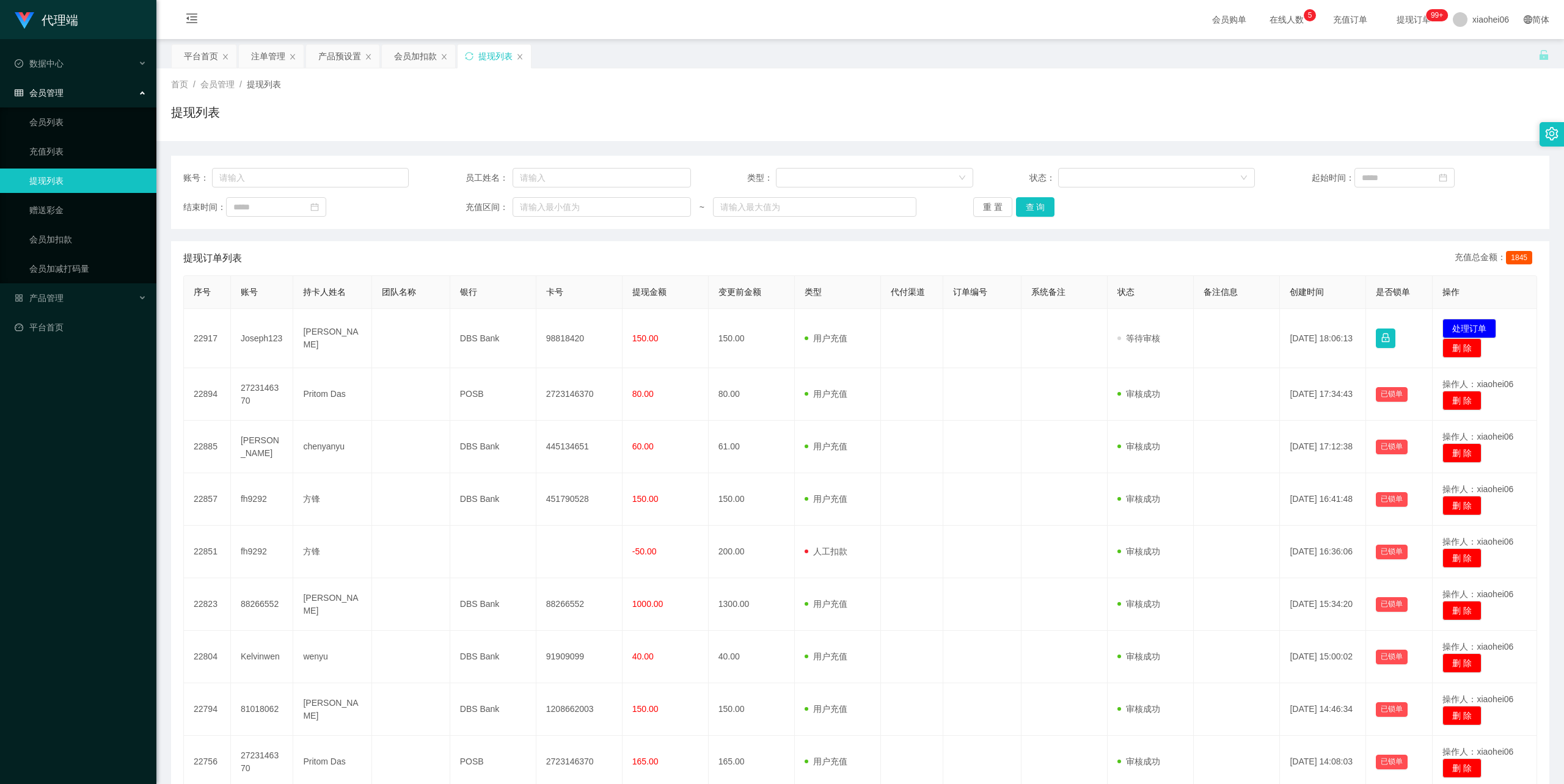
click at [53, 729] on div "代理端 数据中心 会员管理 会员列表 充值列表 提现列表 赠送彩金 会员加扣款 会员加减打码量 产品管理 平台首页" at bounding box center [78, 392] width 156 height 784
click at [1064, 119] on div "提现列表" at bounding box center [861, 117] width 1378 height 28
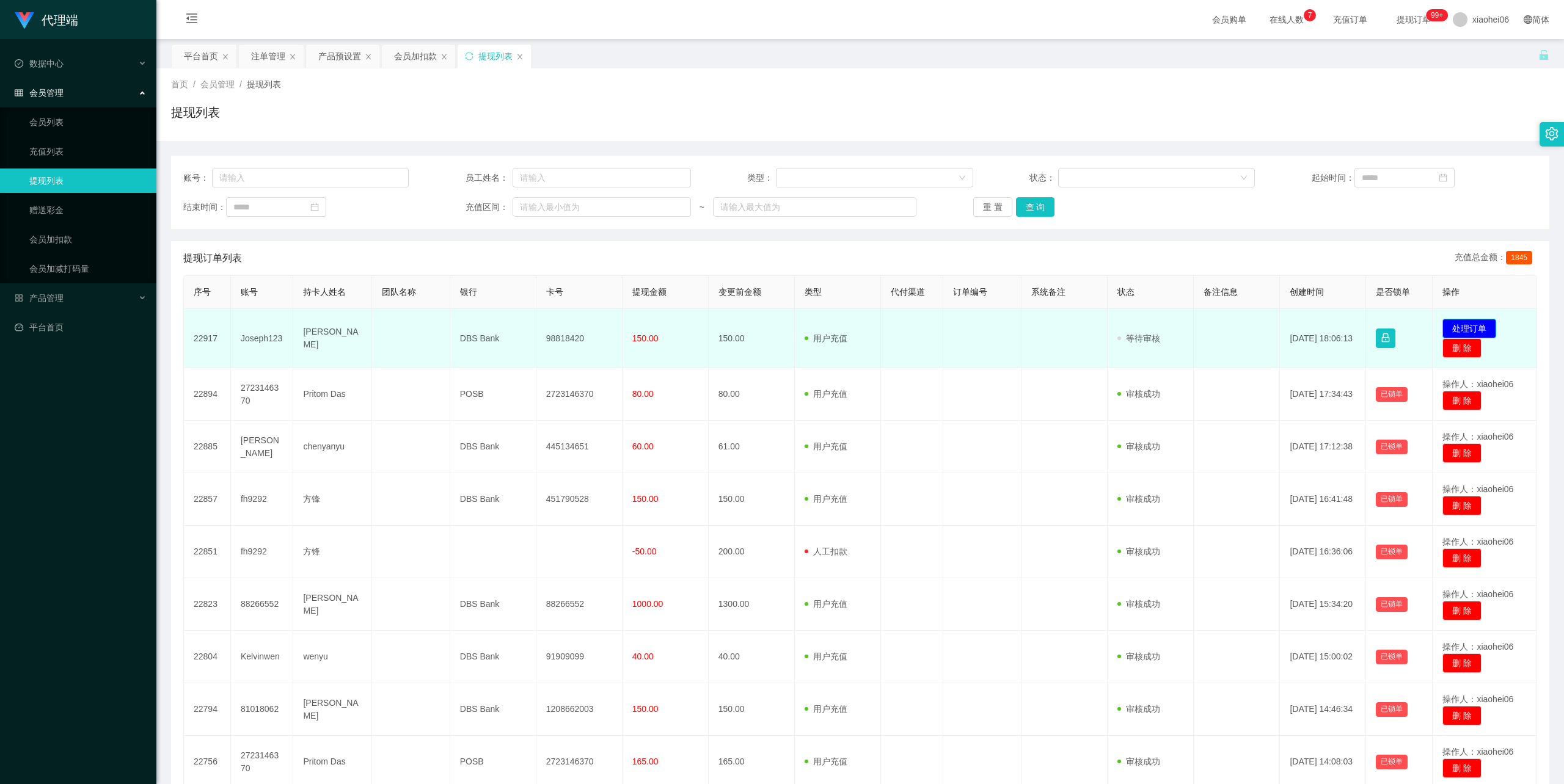
click at [1467, 330] on button "处理订单" at bounding box center [1469, 328] width 54 height 19
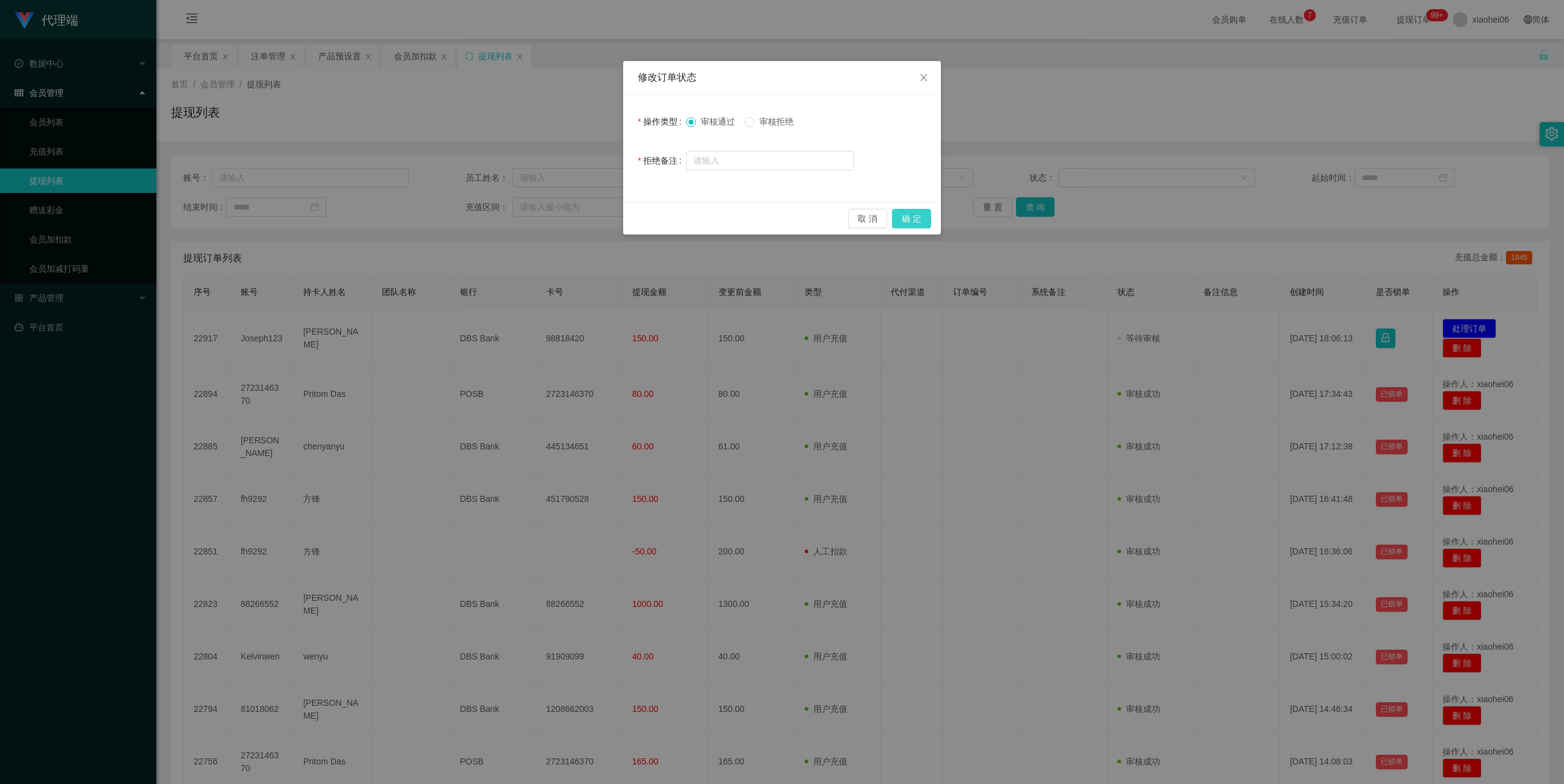
click at [917, 215] on button "确 定" at bounding box center [911, 218] width 39 height 19
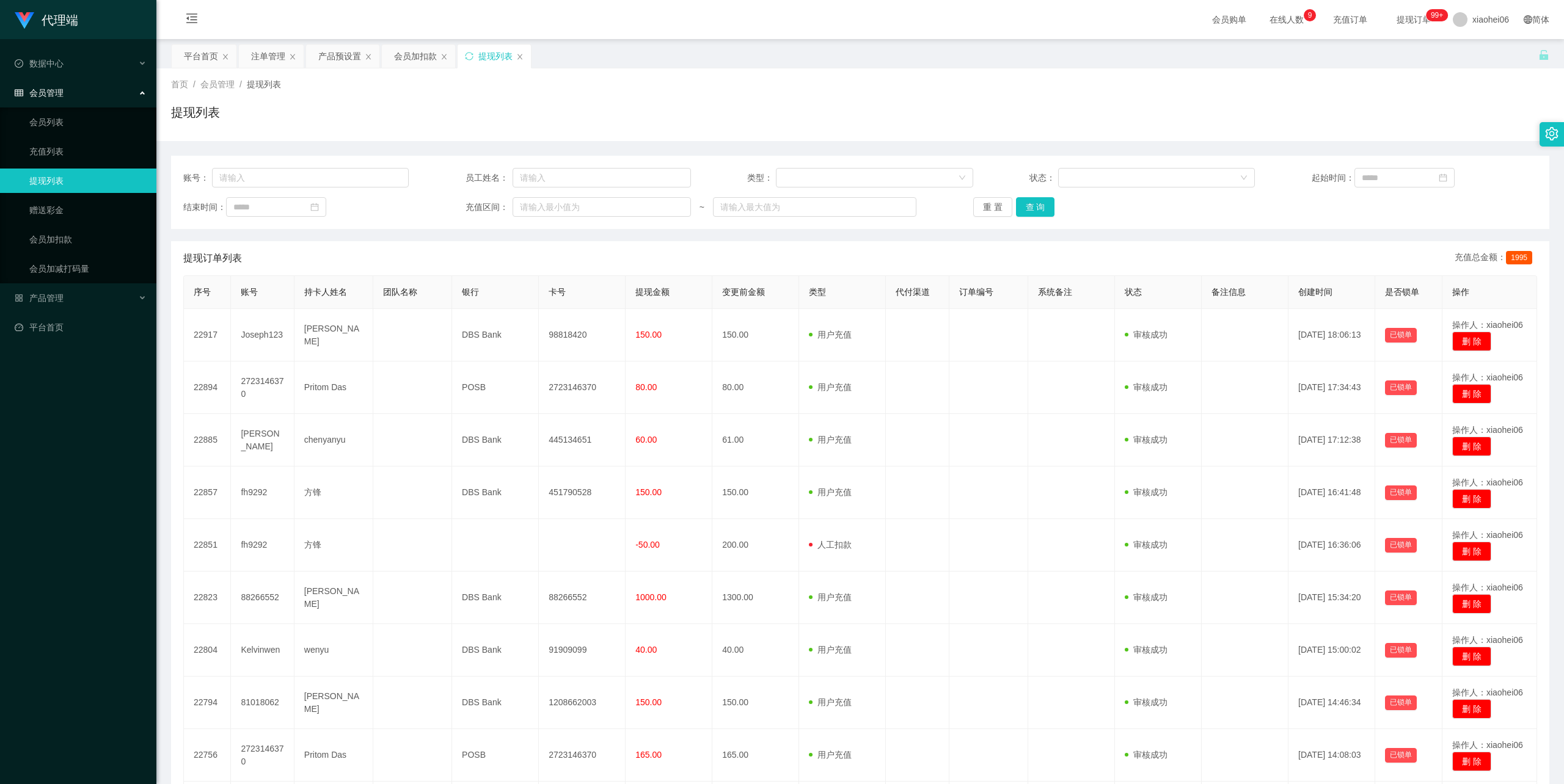
drag, startPoint x: 686, startPoint y: 117, endPoint x: 699, endPoint y: 116, distance: 13.0
click at [691, 117] on div "提现列表" at bounding box center [861, 117] width 1378 height 28
